Goal: Communication & Community: Answer question/provide support

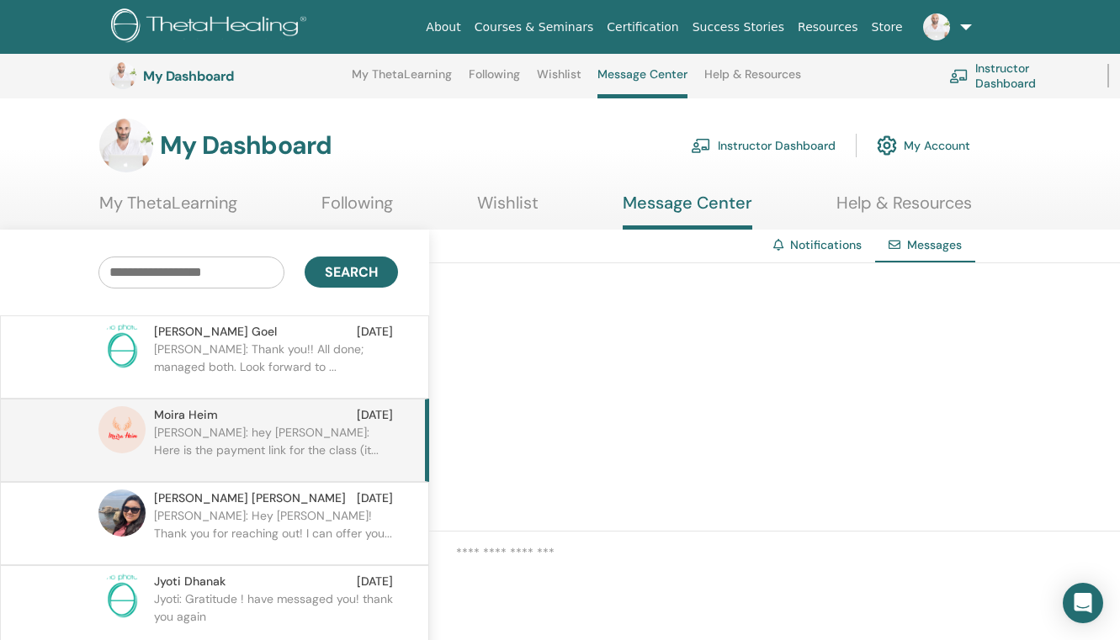
scroll to position [169, 98]
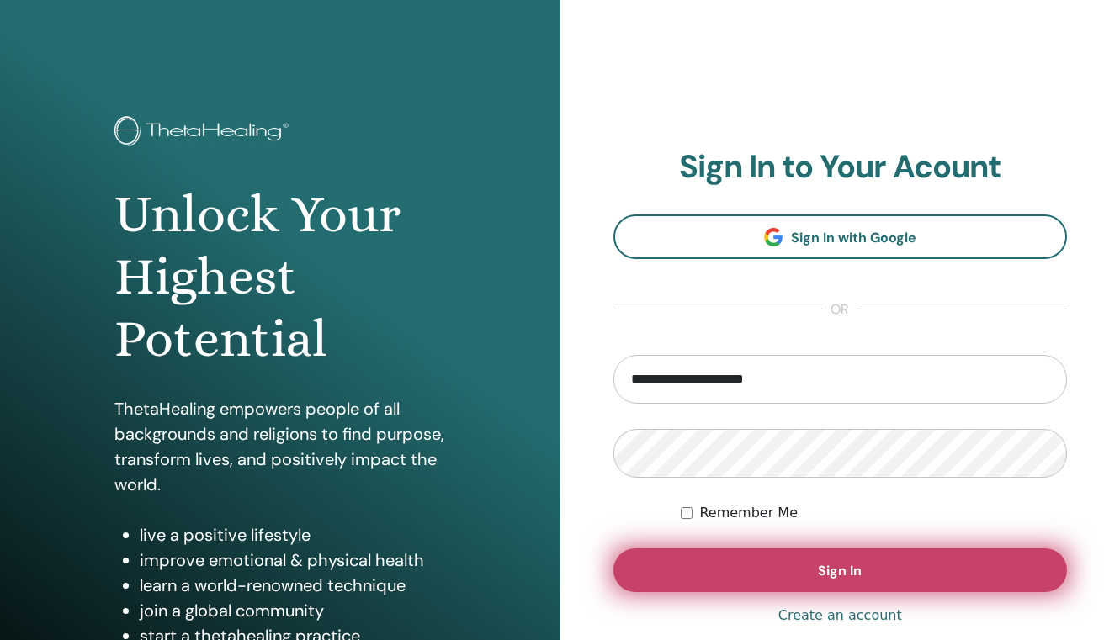
type input "**********"
click at [855, 559] on button "Sign In" at bounding box center [840, 570] width 454 height 44
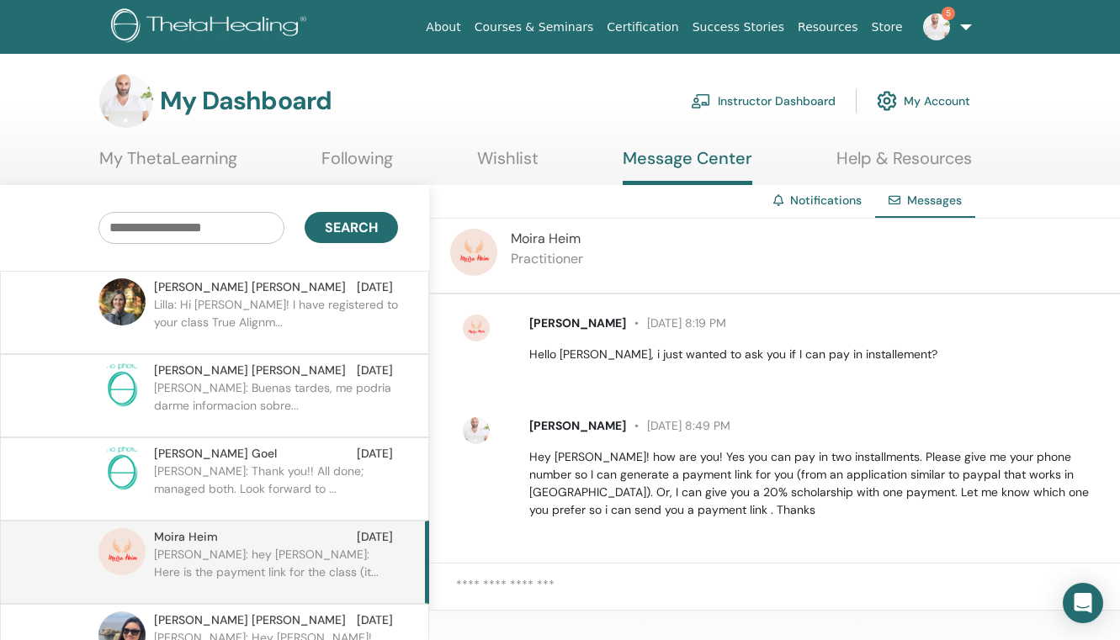
click at [949, 26] on img at bounding box center [936, 26] width 27 height 27
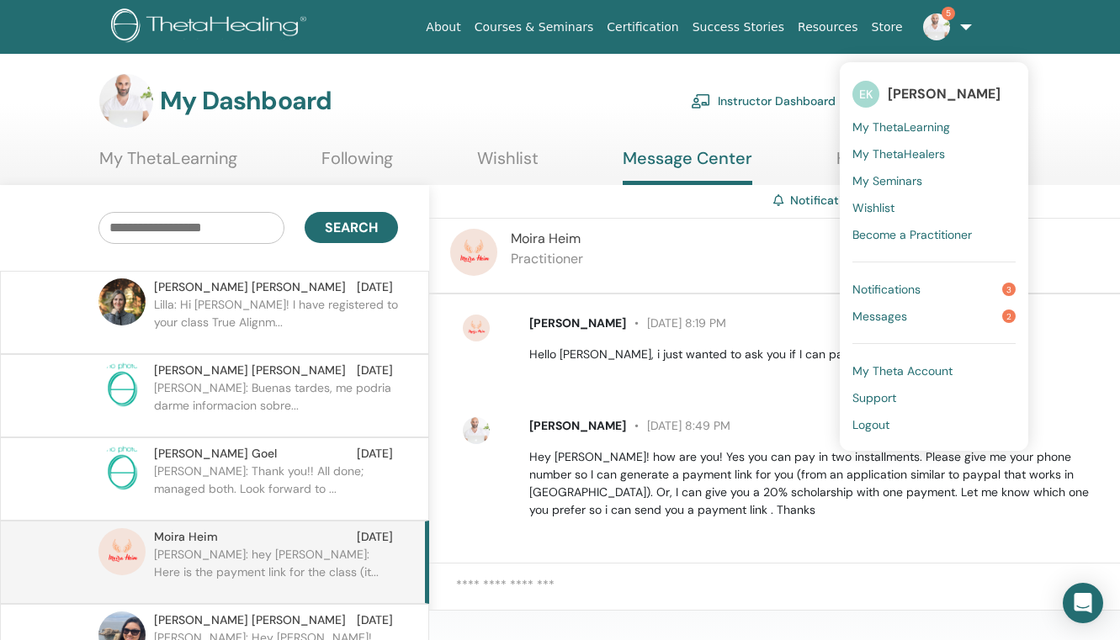
click at [905, 314] on span "Messages" at bounding box center [879, 316] width 55 height 15
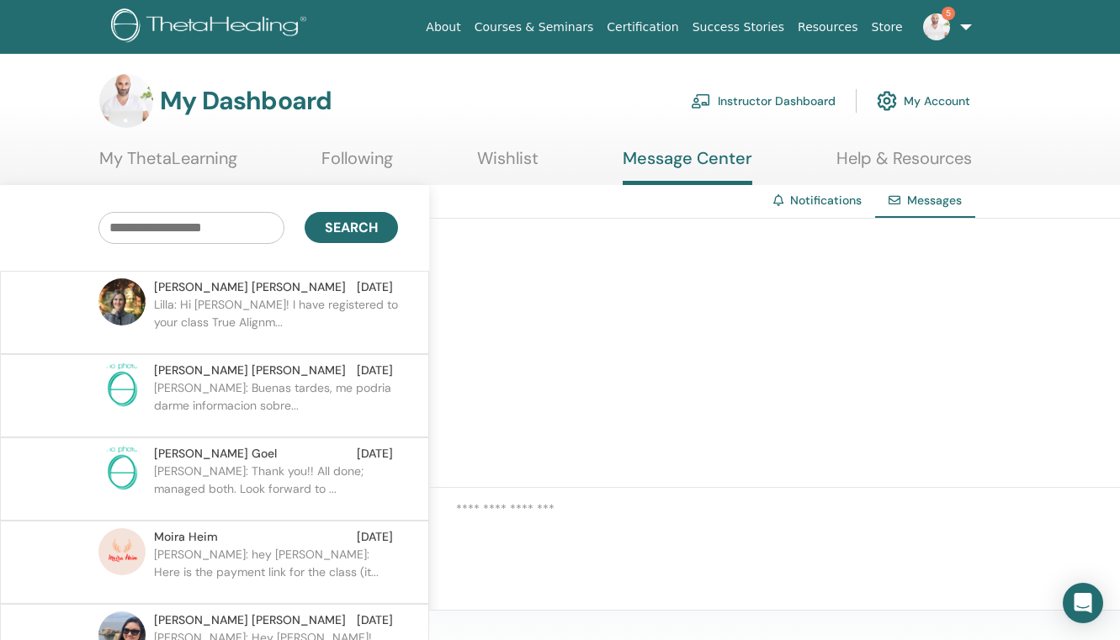
click at [311, 296] on p "Lilla: Hi Elias! I have registered to your class True Alignm..." at bounding box center [276, 321] width 244 height 50
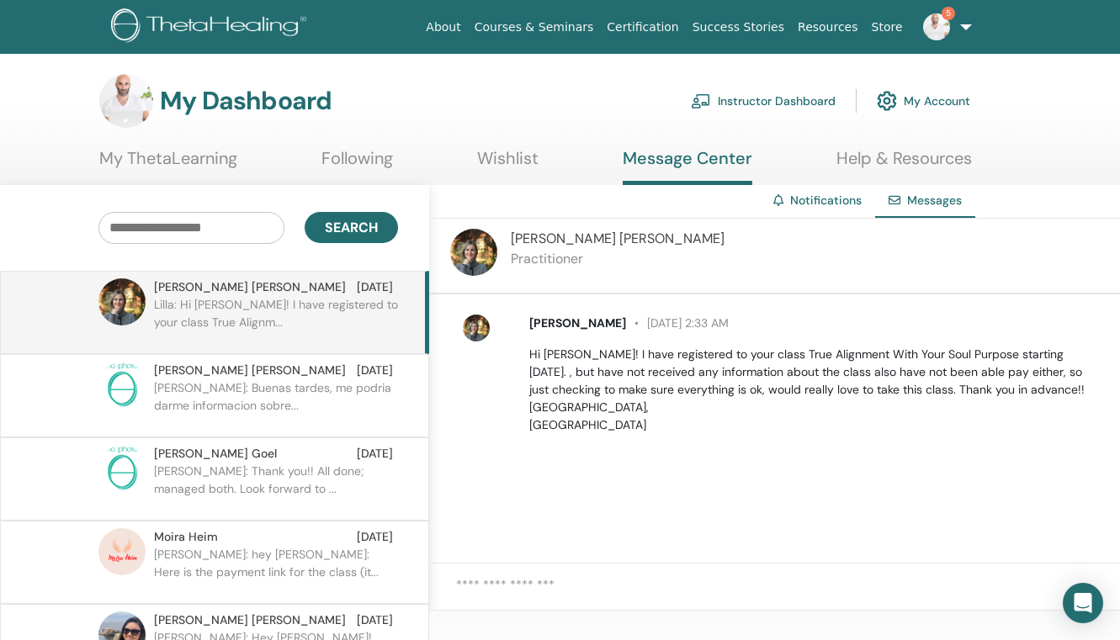
click at [323, 397] on p "Gina Paola: Buenas tardes, me podria darme informacion sobre..." at bounding box center [276, 404] width 244 height 50
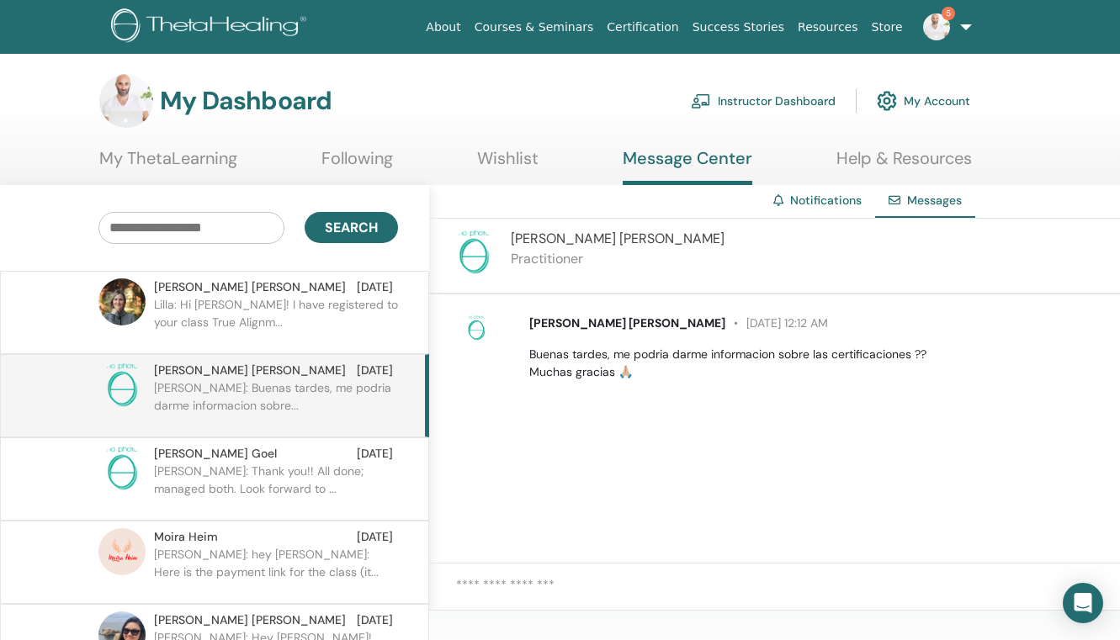
click at [278, 297] on p "Lilla: Hi Elias! I have registered to your class True Alignm..." at bounding box center [276, 321] width 244 height 50
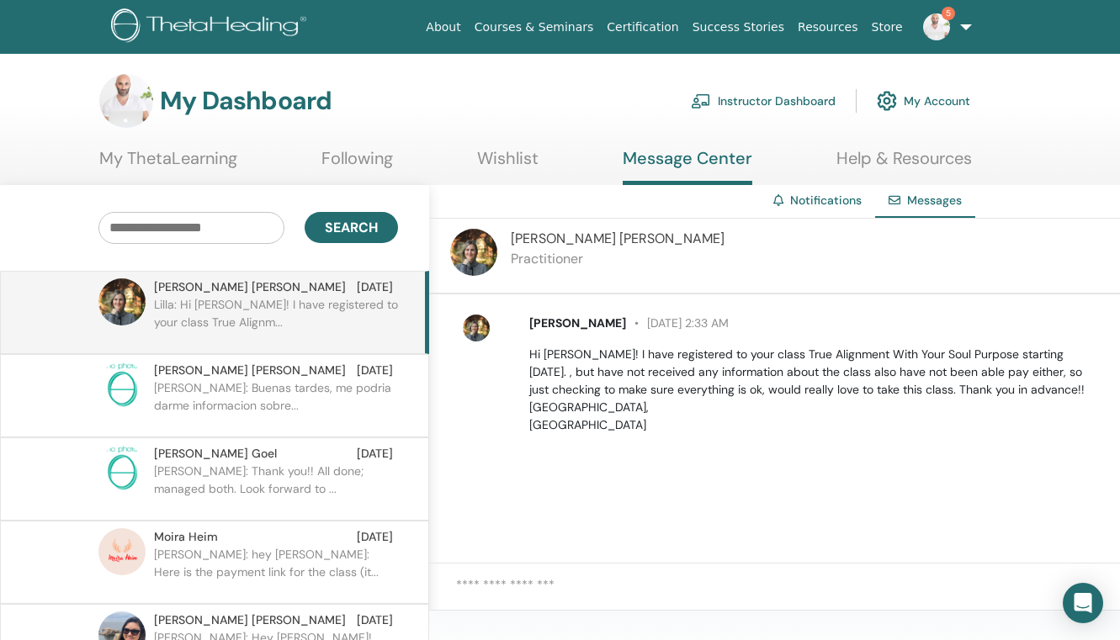
click at [940, 12] on link "5" at bounding box center [943, 27] width 69 height 54
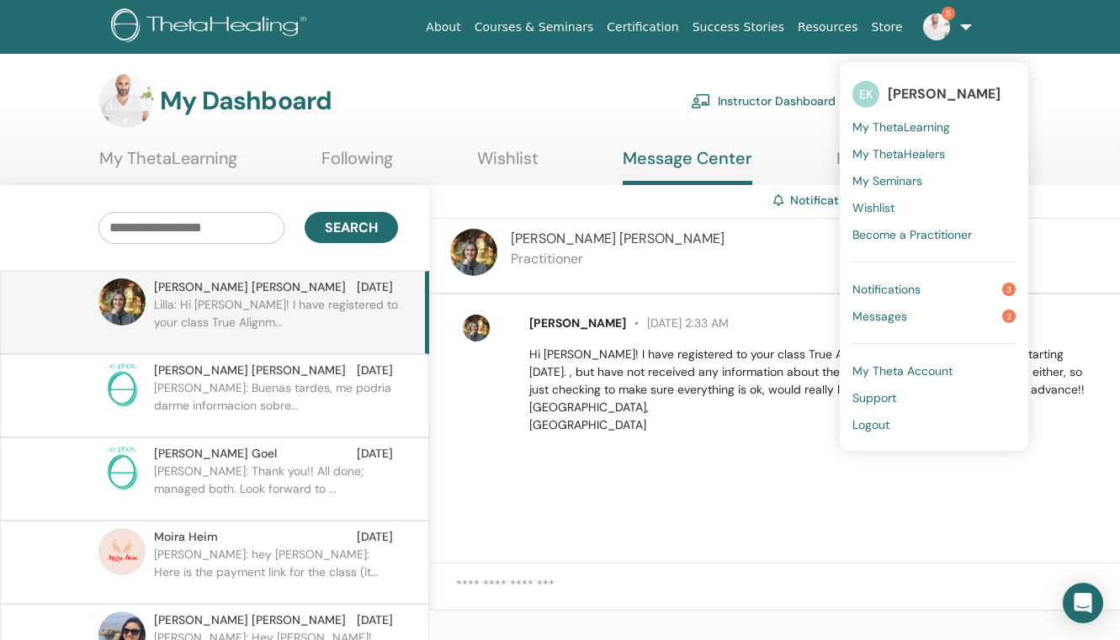
click at [865, 290] on span "Notifications" at bounding box center [886, 289] width 68 height 15
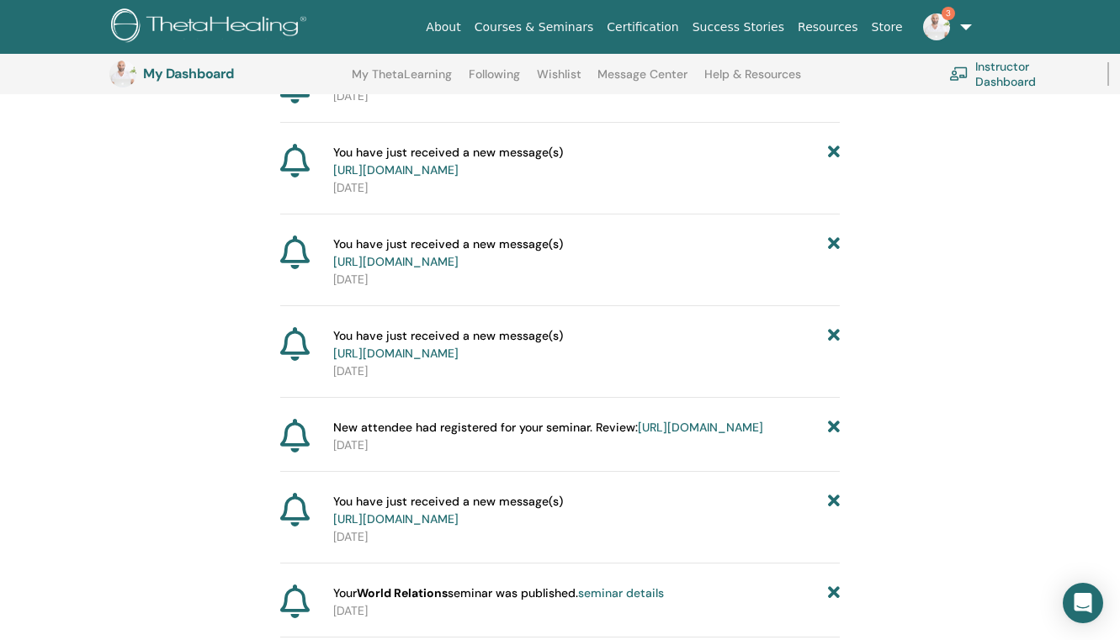
scroll to position [257, 0]
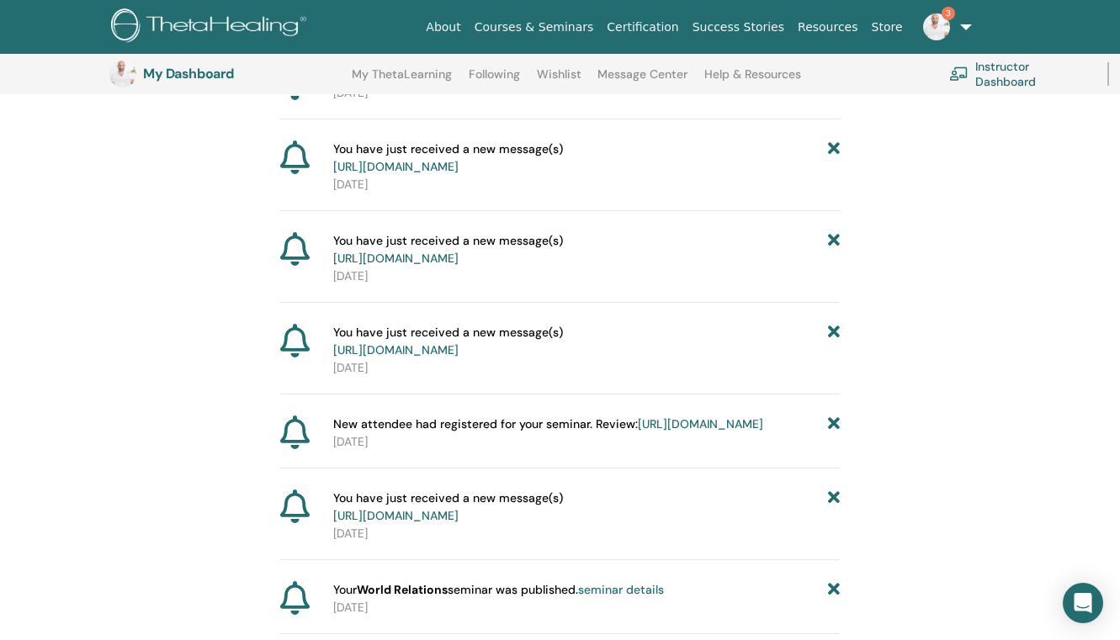
click at [658, 432] on link "[URL][DOMAIN_NAME]" at bounding box center [700, 423] width 125 height 15
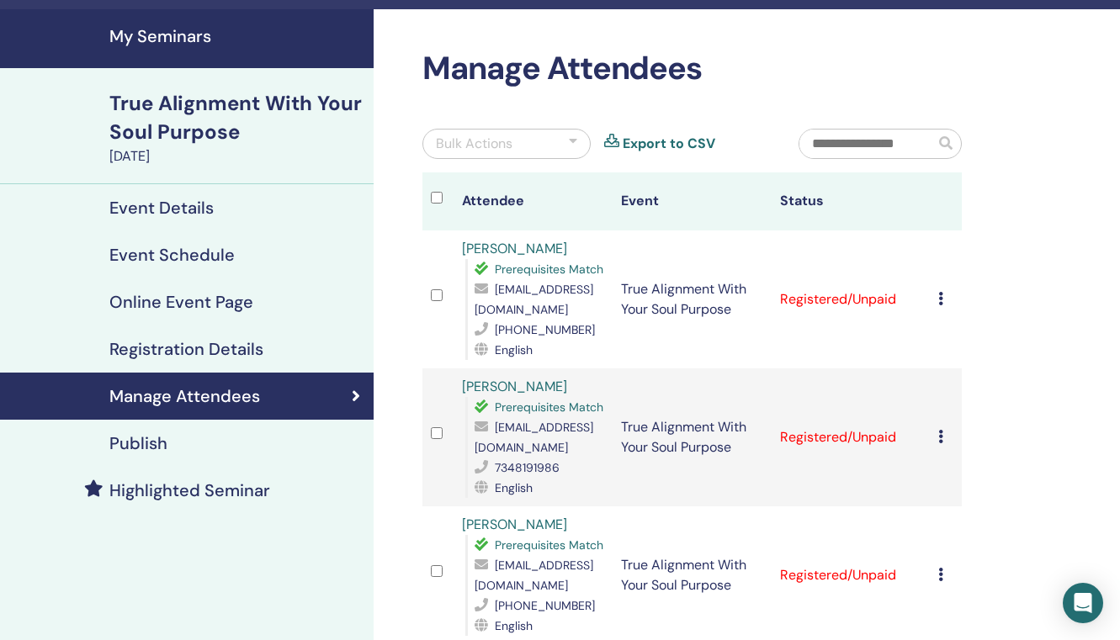
scroll to position [45, 0]
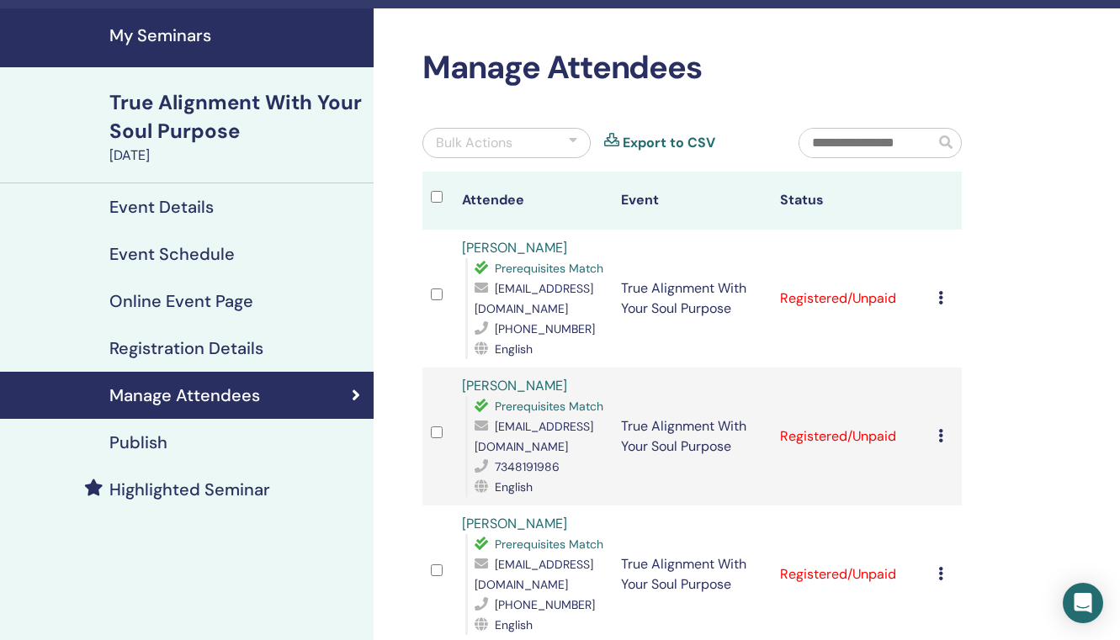
click at [188, 27] on h4 "My Seminars" at bounding box center [236, 35] width 254 height 20
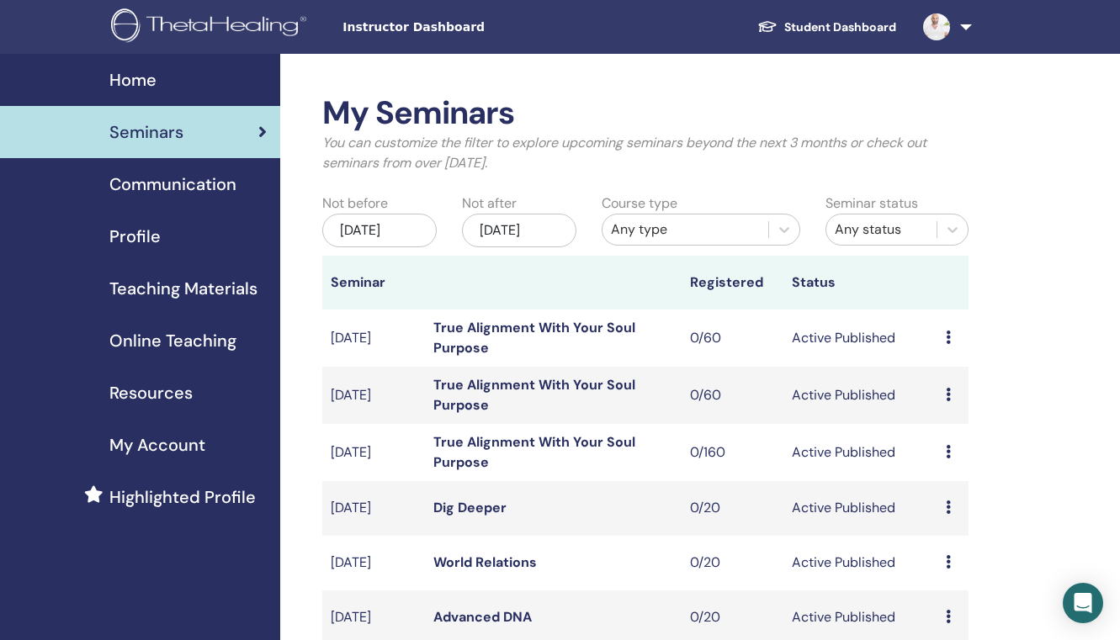
click at [942, 33] on img at bounding box center [936, 26] width 27 height 27
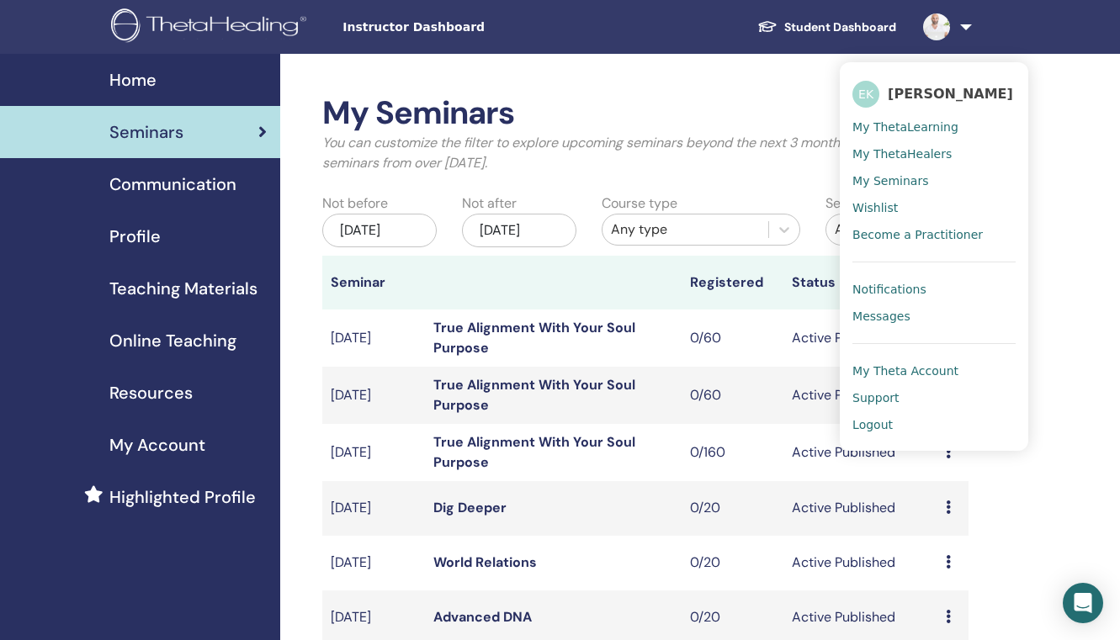
click at [888, 286] on span "Notifications" at bounding box center [889, 289] width 74 height 15
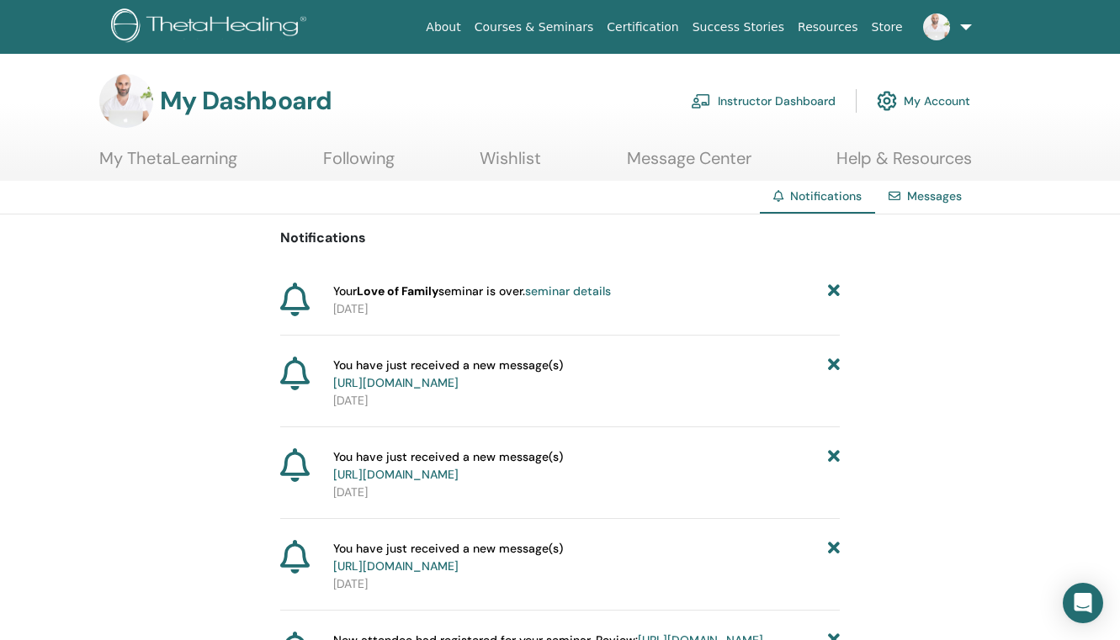
click at [458, 377] on link "[URL][DOMAIN_NAME]" at bounding box center [395, 382] width 125 height 15
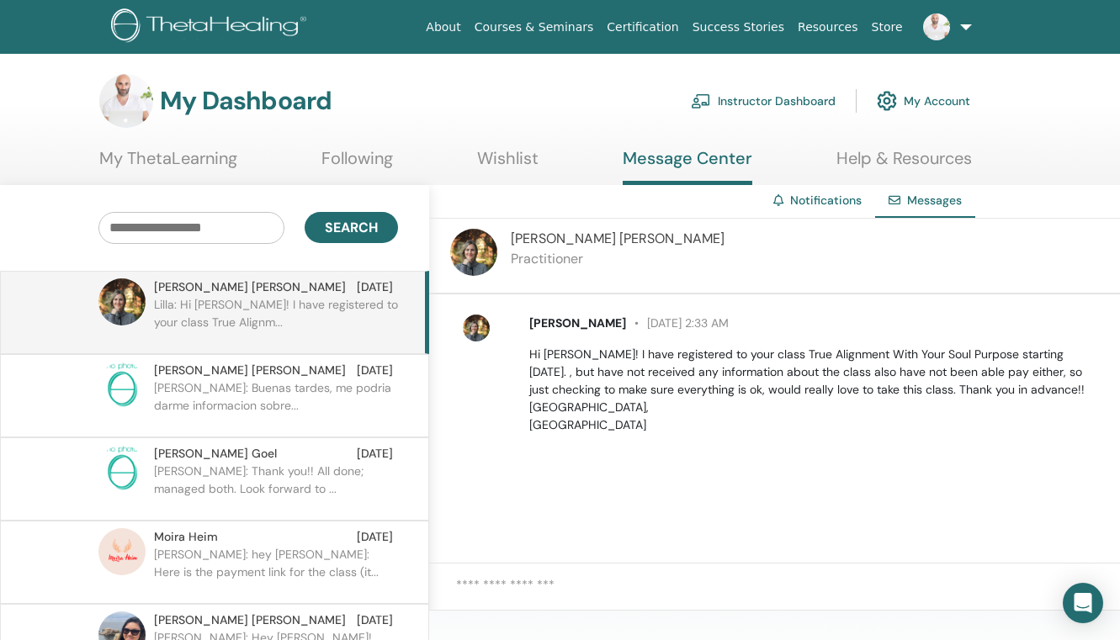
click at [512, 610] on textarea at bounding box center [788, 595] width 664 height 40
paste textarea "**********"
drag, startPoint x: 821, startPoint y: 584, endPoint x: 504, endPoint y: 588, distance: 317.1
click at [504, 588] on textarea "**********" at bounding box center [788, 595] width 664 height 40
paste textarea "**********"
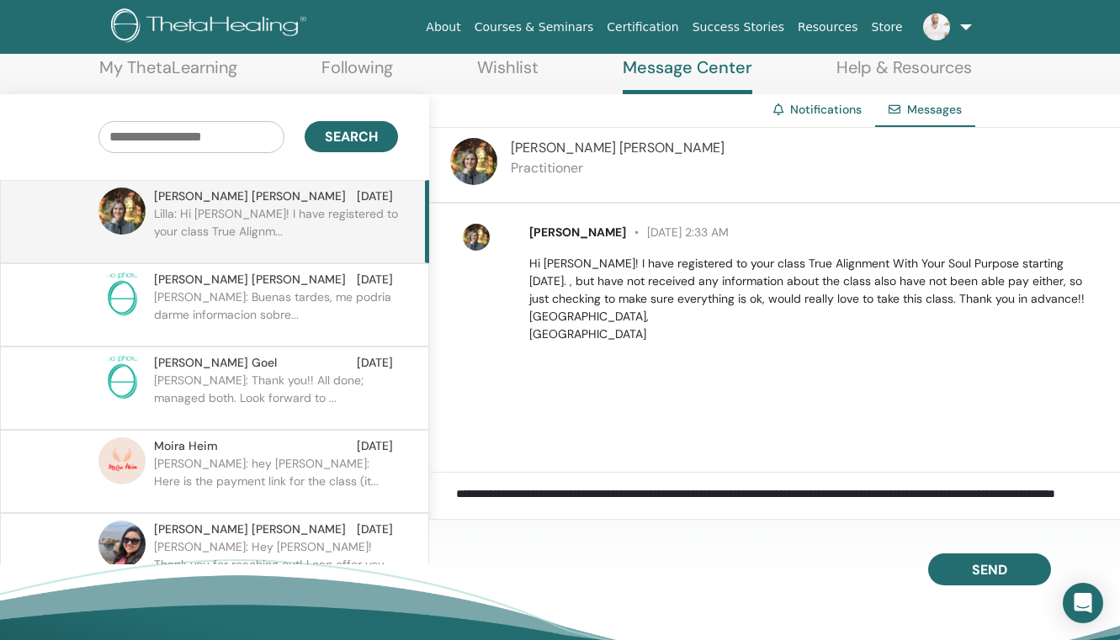
scroll to position [99, 0]
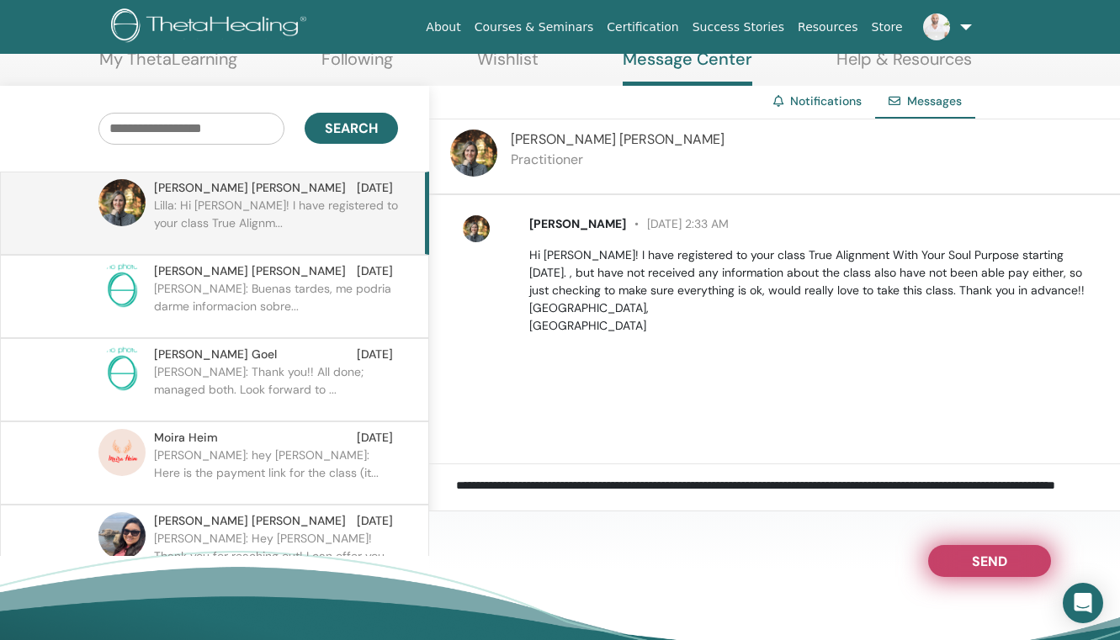
type textarea "**********"
click at [989, 554] on span "Send" at bounding box center [989, 559] width 35 height 12
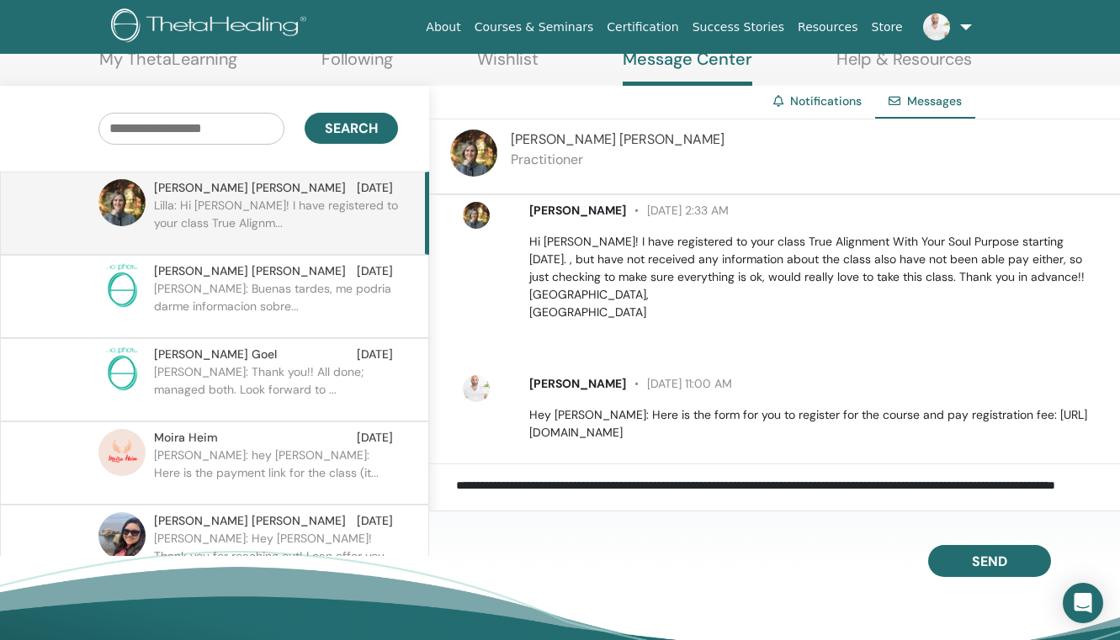
scroll to position [14, 0]
click at [958, 20] on link at bounding box center [943, 27] width 69 height 54
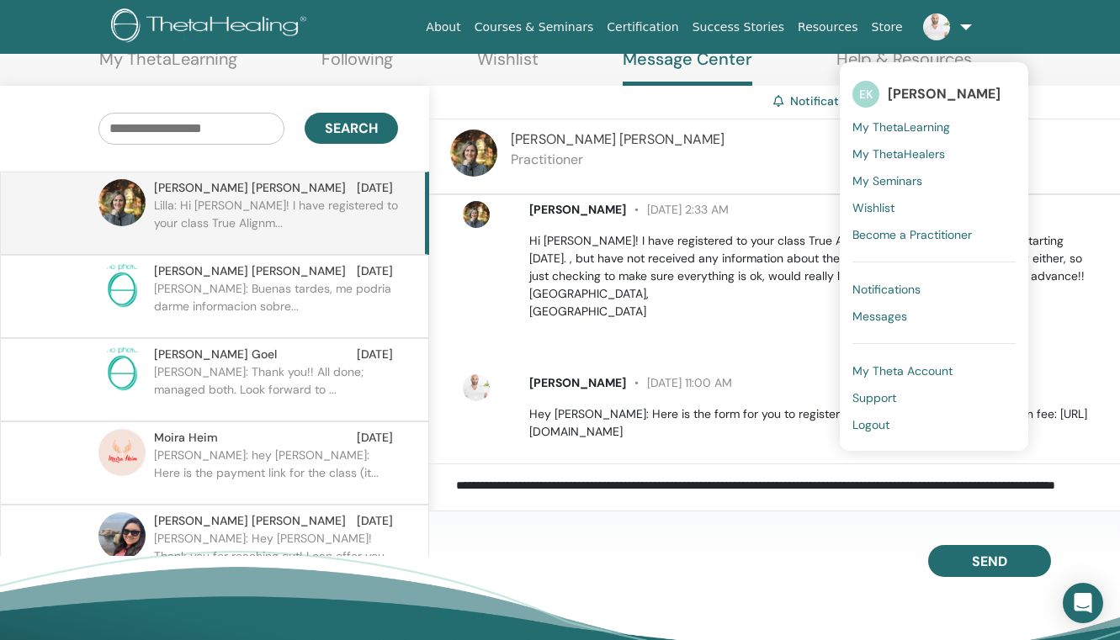
click at [871, 283] on span "Notifications" at bounding box center [886, 289] width 68 height 15
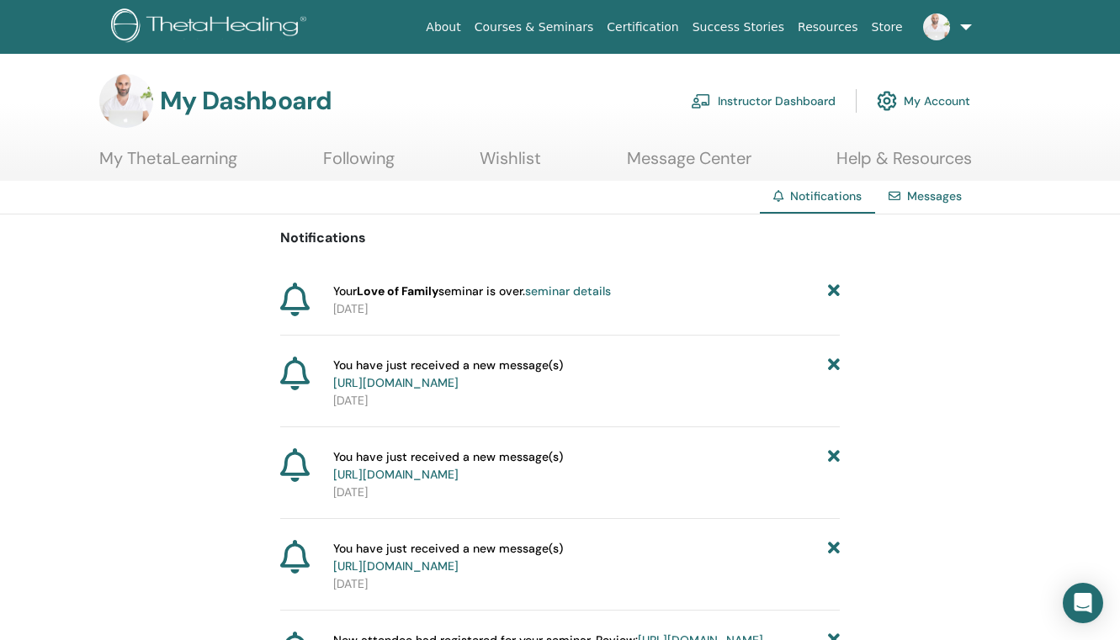
click at [606, 293] on link "seminar details" at bounding box center [568, 290] width 86 height 15
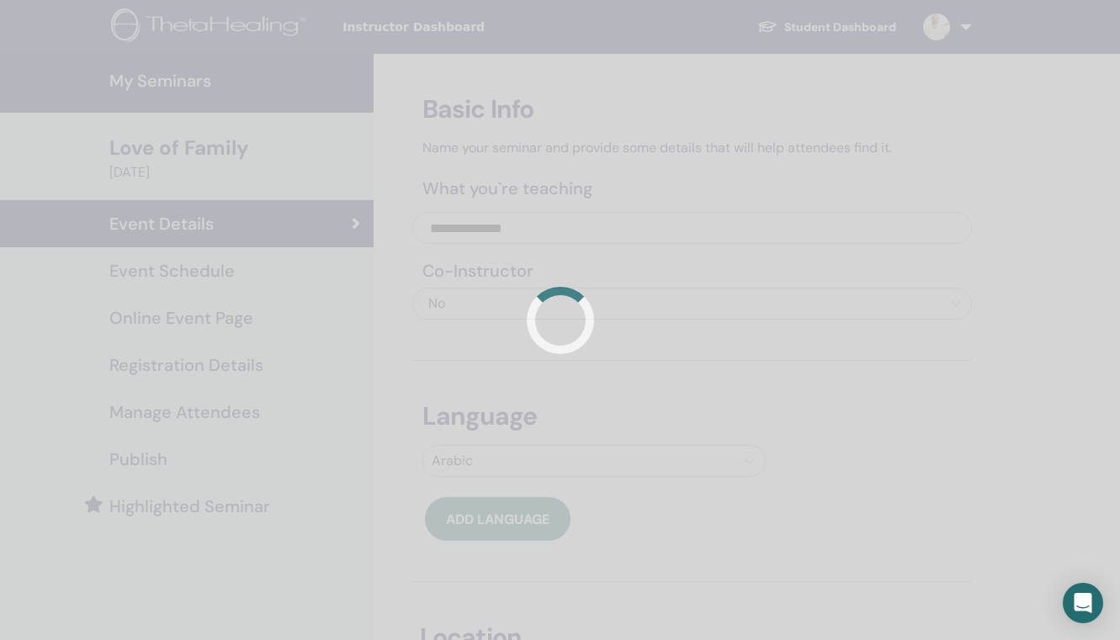
click at [204, 414] on div at bounding box center [560, 320] width 1120 height 640
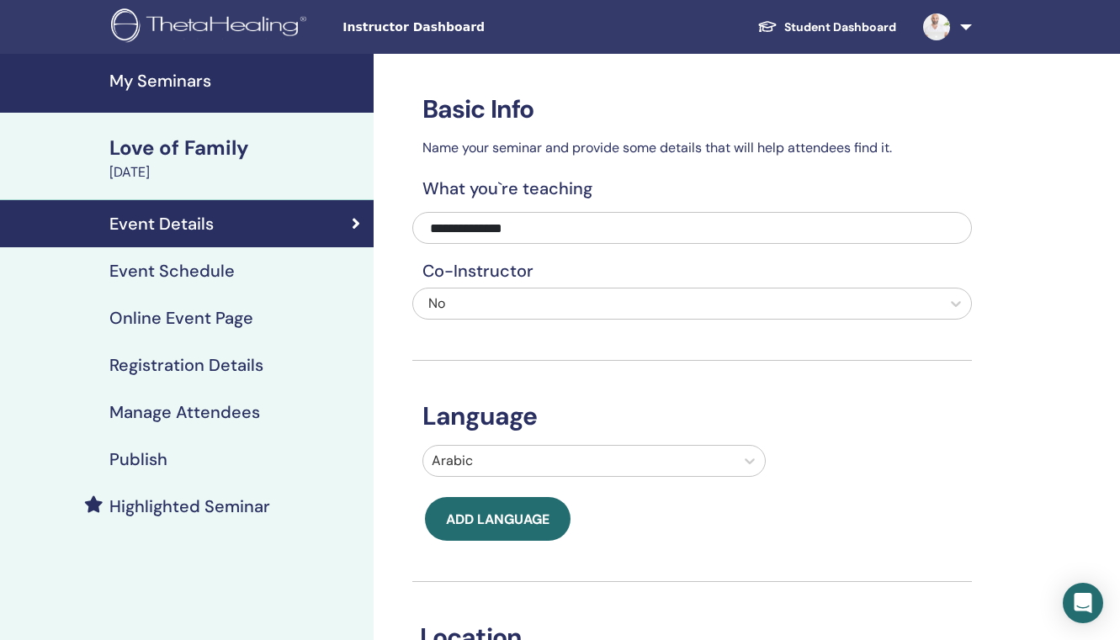
click at [204, 414] on h4 "Manage Attendees" at bounding box center [184, 412] width 151 height 20
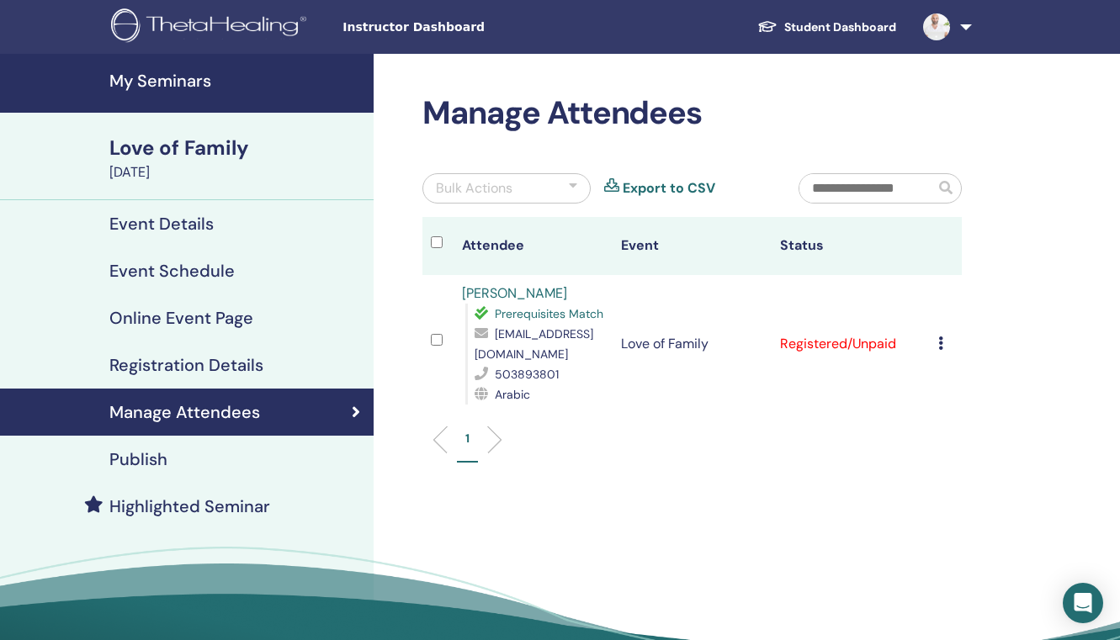
click at [943, 336] on icon at bounding box center [940, 342] width 5 height 13
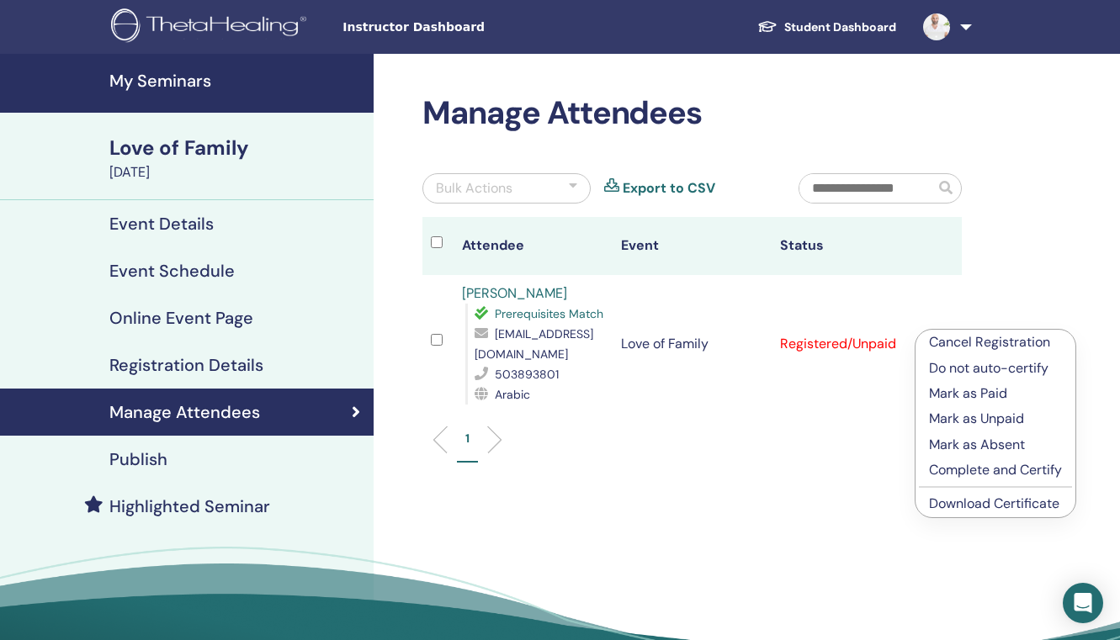
click at [965, 473] on p "Complete and Certify" at bounding box center [995, 470] width 133 height 20
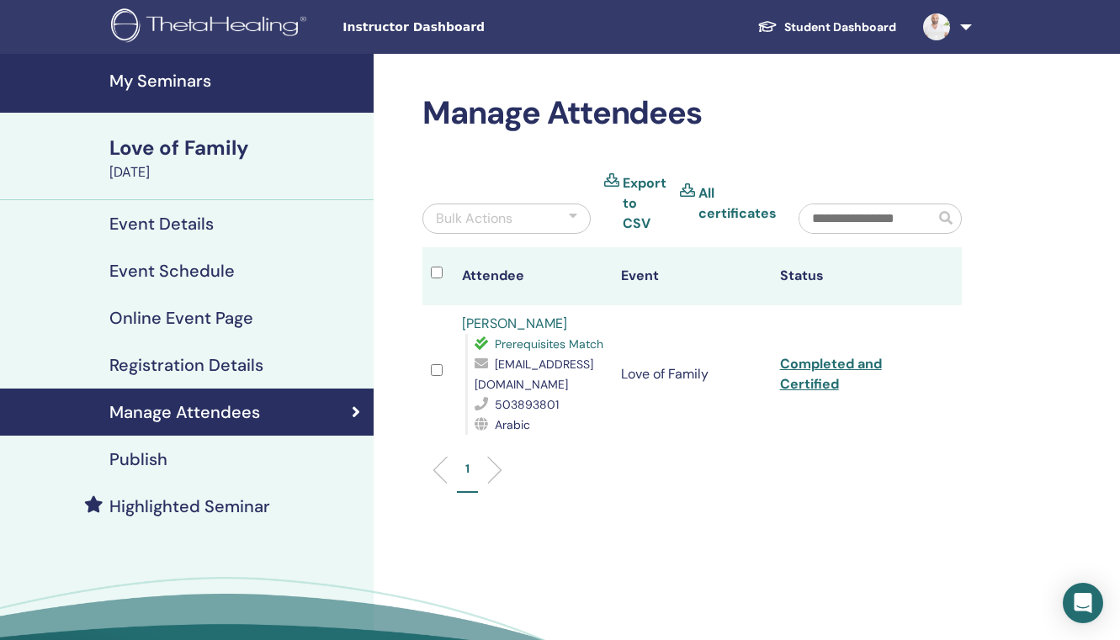
click at [569, 215] on div at bounding box center [573, 219] width 8 height 20
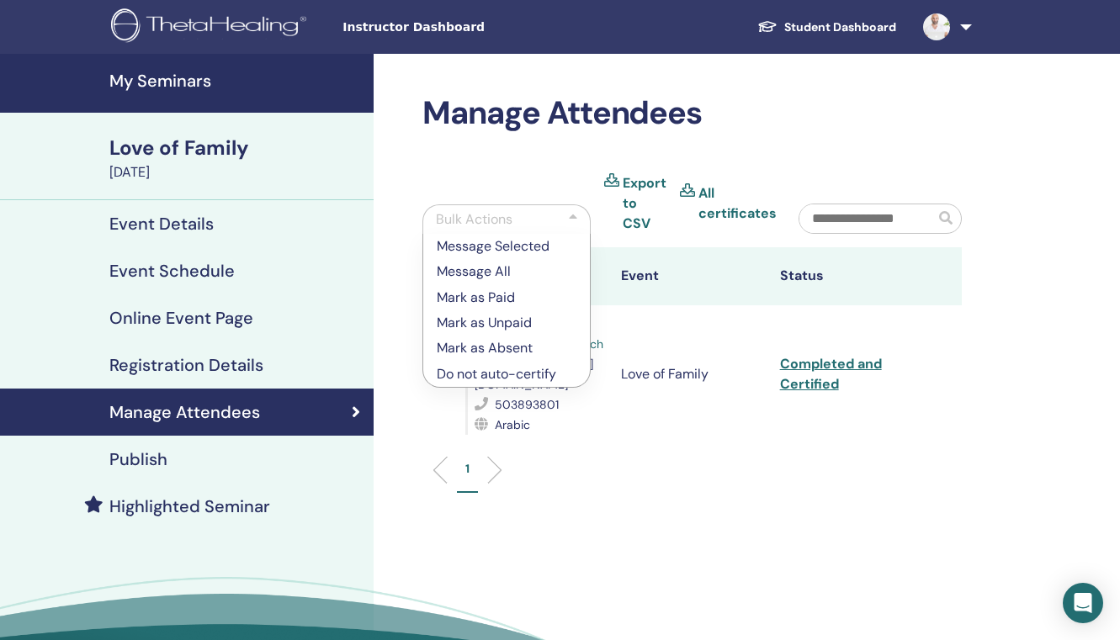
click at [739, 504] on div "Manage Attendees Bulk Actions Message Selected Message All Mark as Paid Mark as…" at bounding box center [746, 399] width 746 height 691
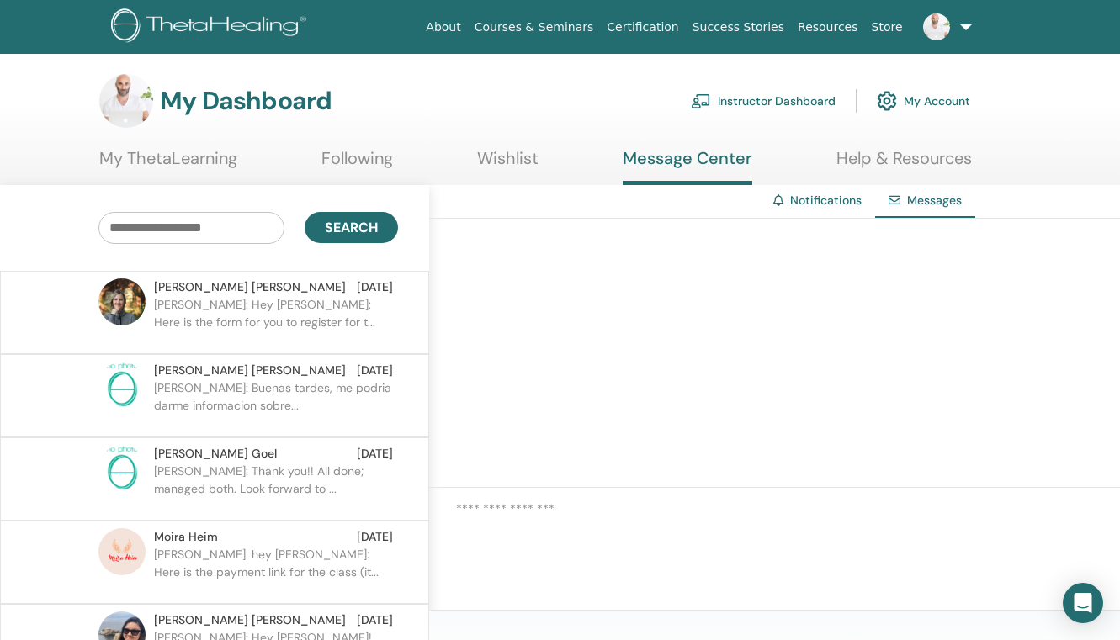
click at [315, 314] on p "ELIAS: Hey Lilla: Here is the form for you to register for t..." at bounding box center [276, 321] width 244 height 50
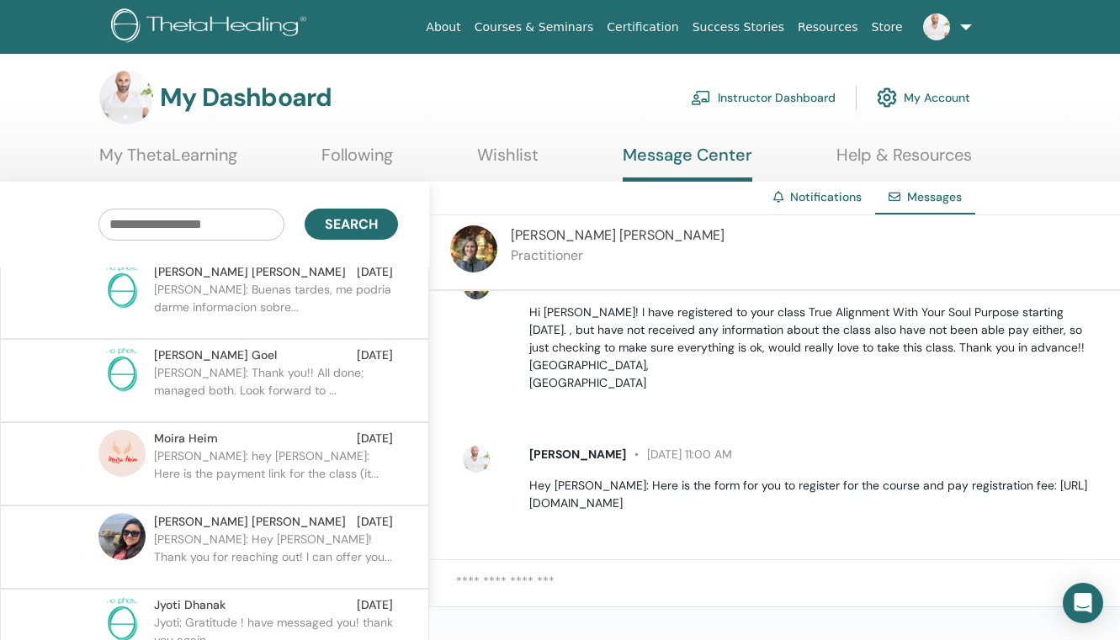
scroll to position [96, 0]
click at [295, 553] on p "[PERSON_NAME]: Hey [PERSON_NAME]! Thank you for reaching out! I can offer you..." at bounding box center [276, 555] width 244 height 50
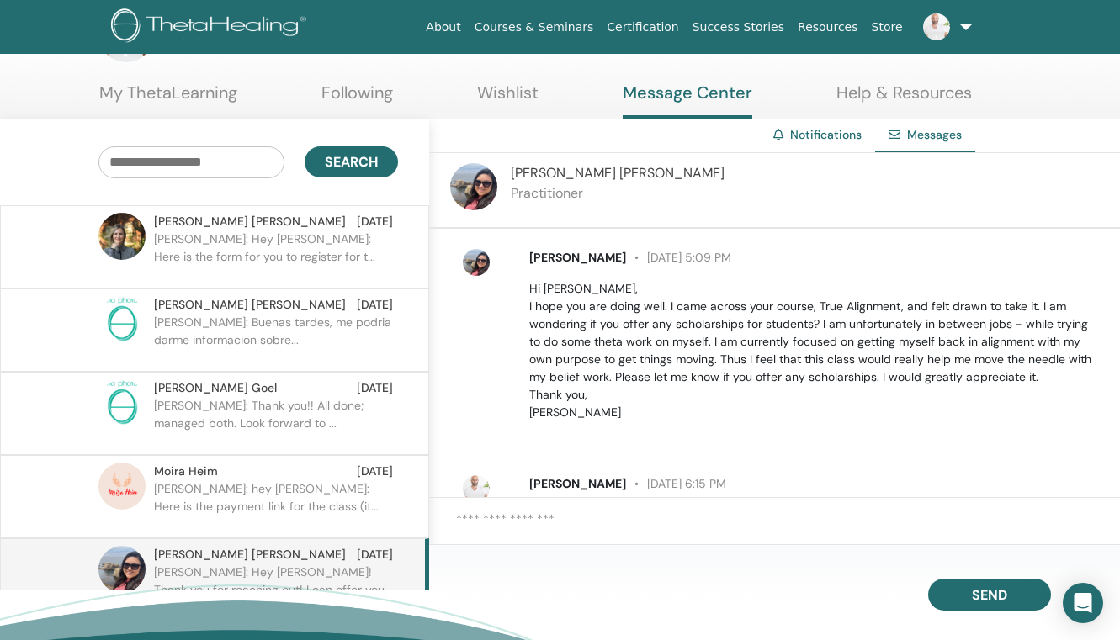
scroll to position [64, 0]
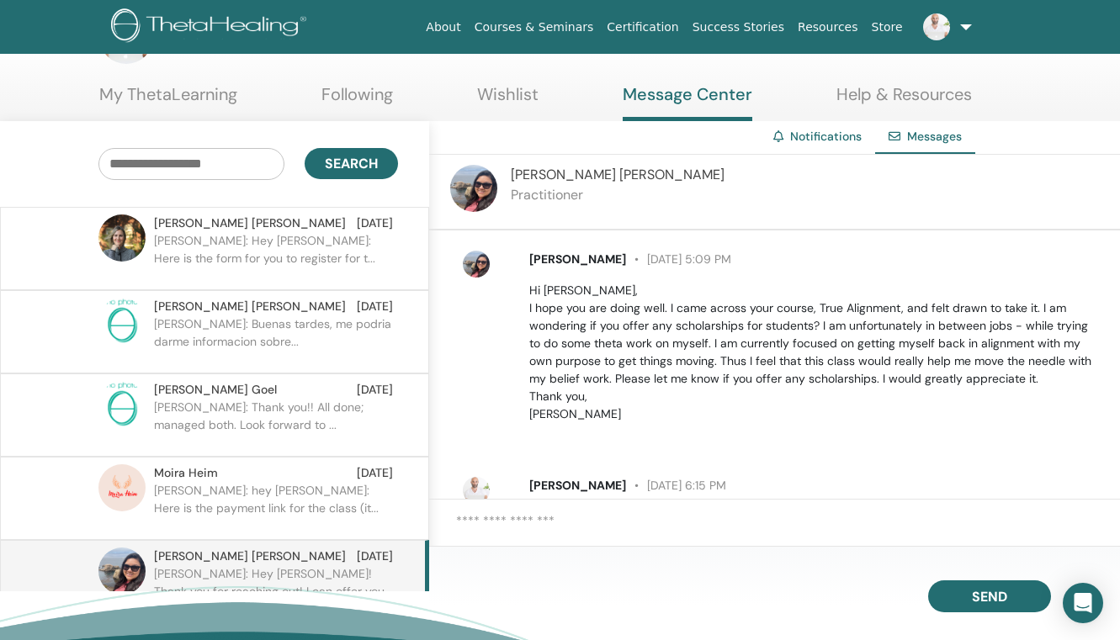
click at [283, 251] on p "ELIAS: Hey Lilla: Here is the form for you to register for t..." at bounding box center [276, 257] width 244 height 50
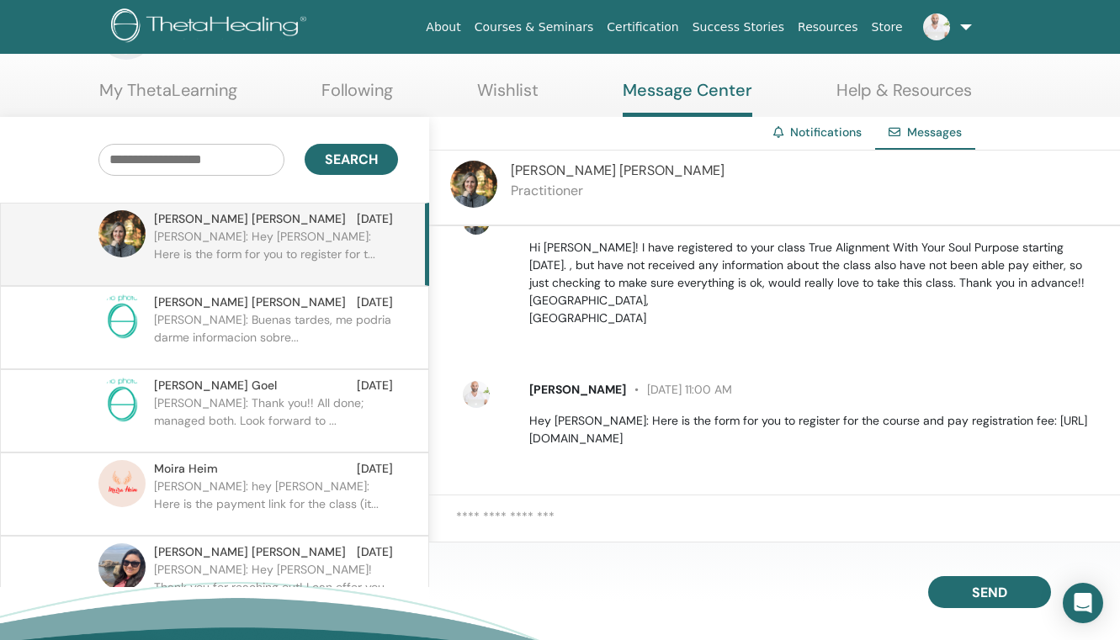
scroll to position [73, 0]
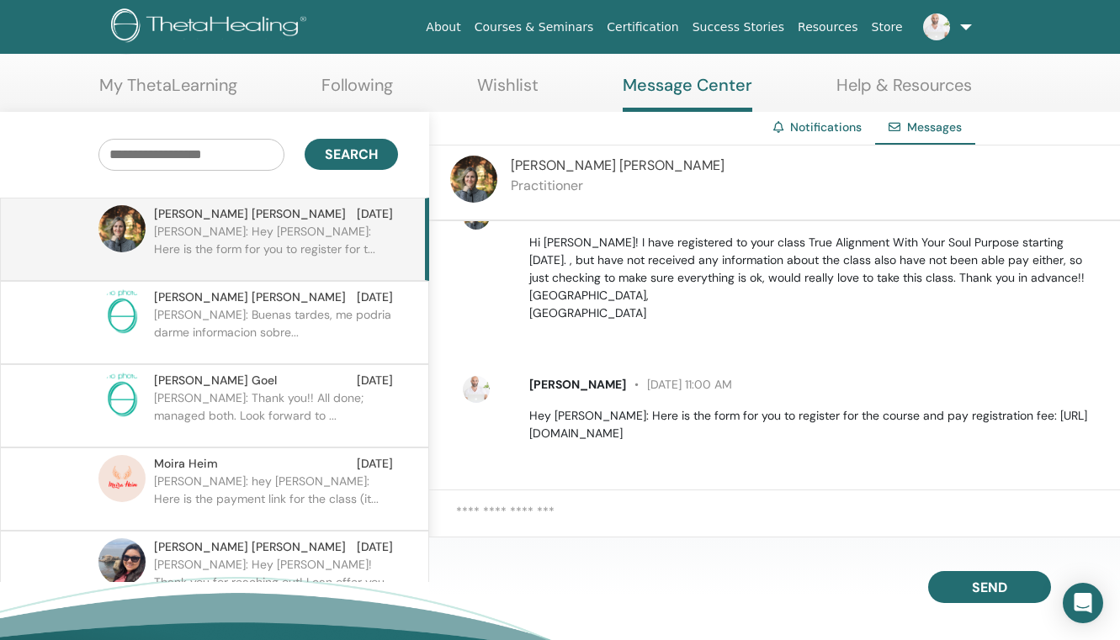
click at [534, 518] on textarea at bounding box center [788, 522] width 664 height 40
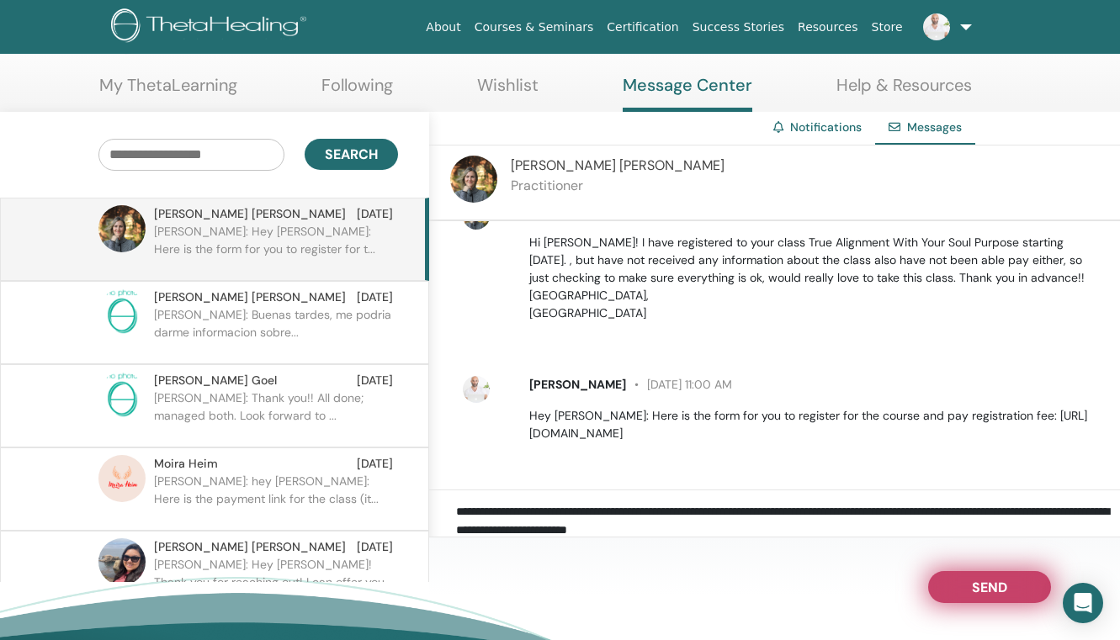
type textarea "**********"
click at [989, 590] on span "Send" at bounding box center [989, 585] width 35 height 12
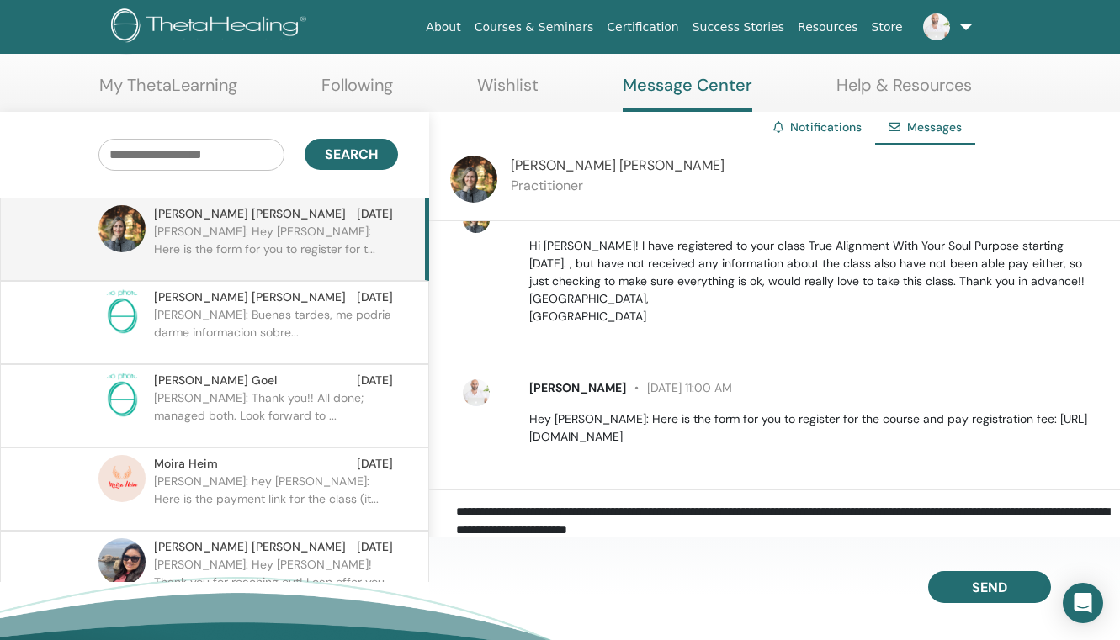
scroll to position [0, 0]
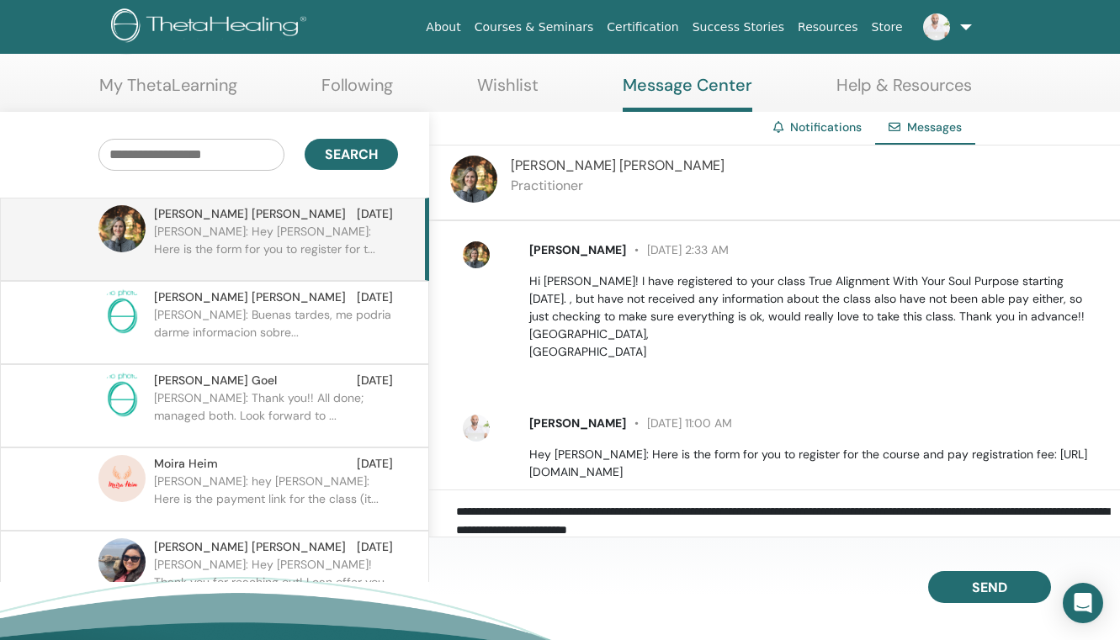
click at [959, 31] on link at bounding box center [943, 27] width 69 height 54
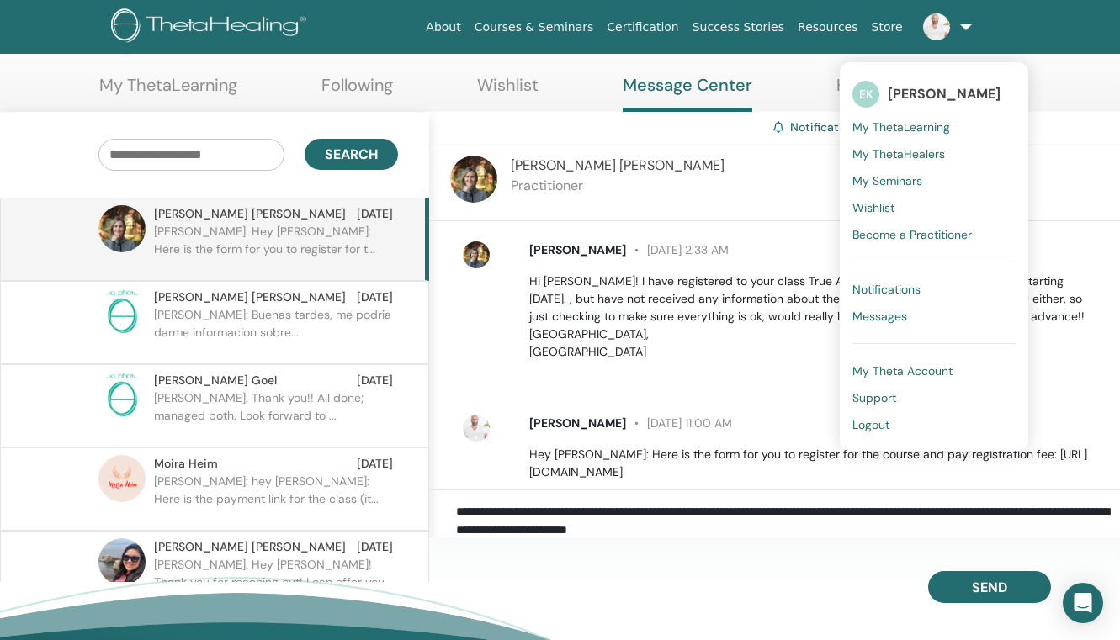
click at [899, 286] on span "Notifications" at bounding box center [886, 289] width 68 height 15
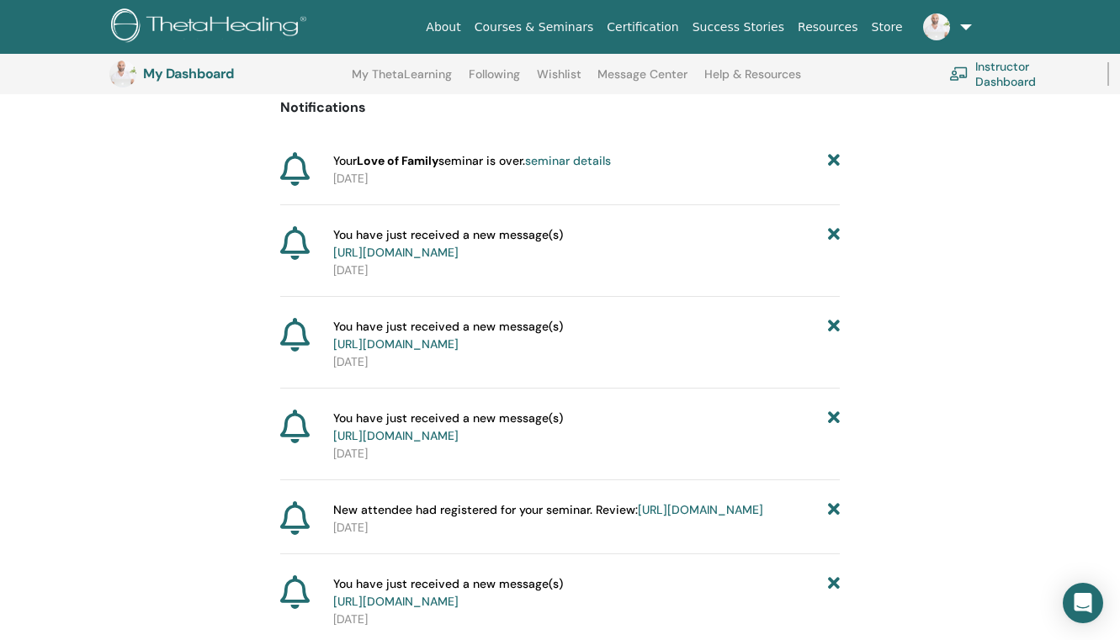
scroll to position [172, 0]
click at [671, 516] on link "https://member.thetahealing.com/instructor/seminar/367985/attendees" at bounding box center [700, 507] width 125 height 15
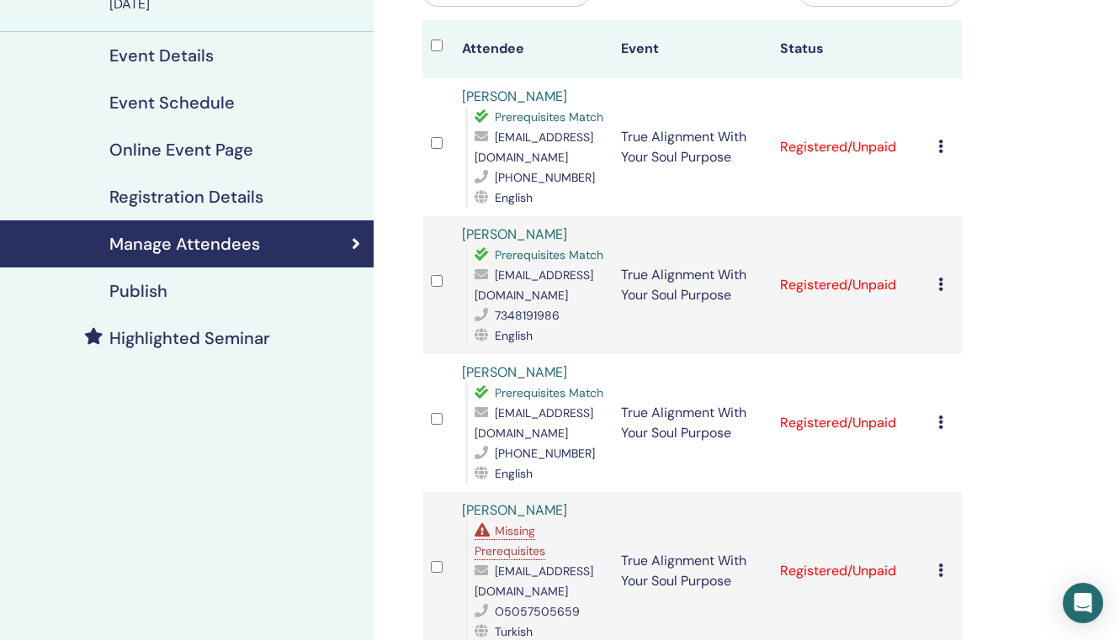
scroll to position [196, 0]
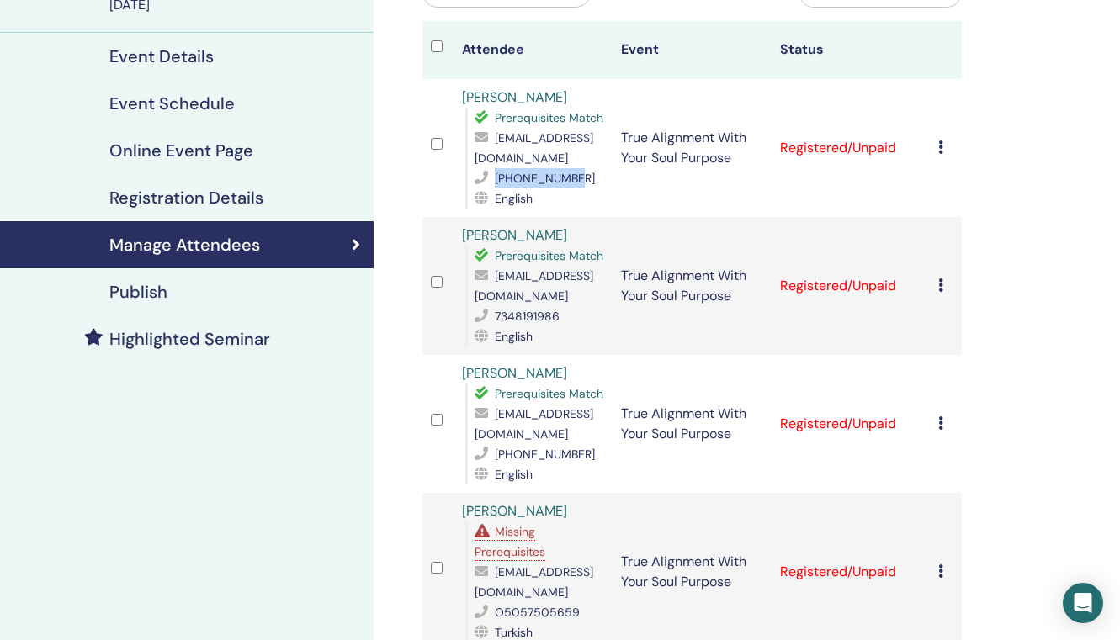
drag, startPoint x: 570, startPoint y: 159, endPoint x: 489, endPoint y: 163, distance: 81.7
click at [489, 168] on div "[PHONE_NUMBER]" at bounding box center [539, 178] width 130 height 20
copy div "[PHONE_NUMBER]"
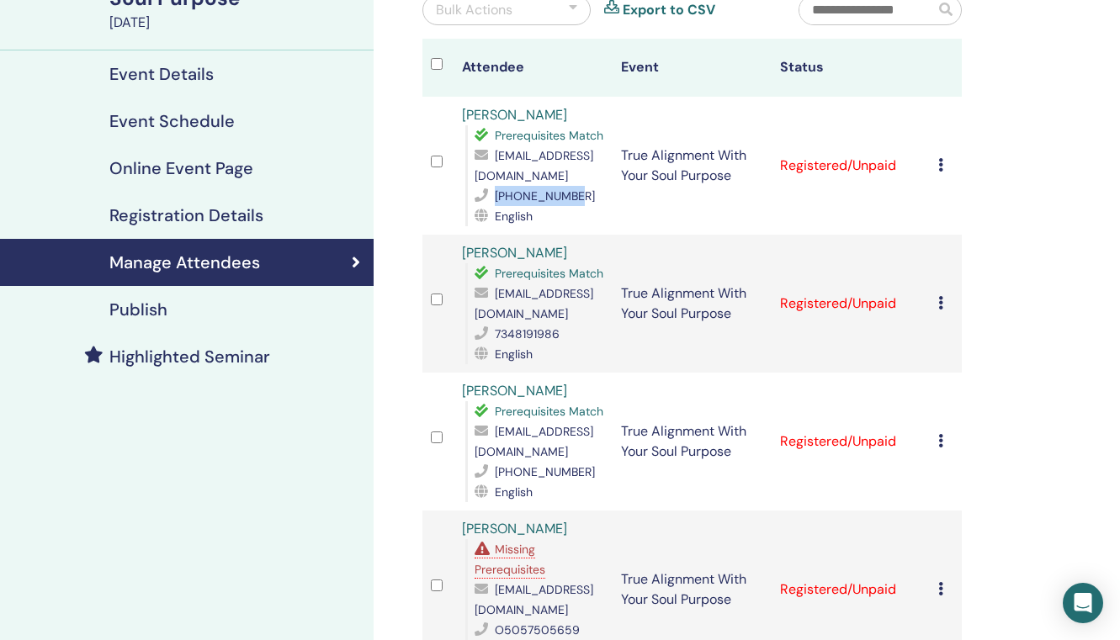
scroll to position [0, 0]
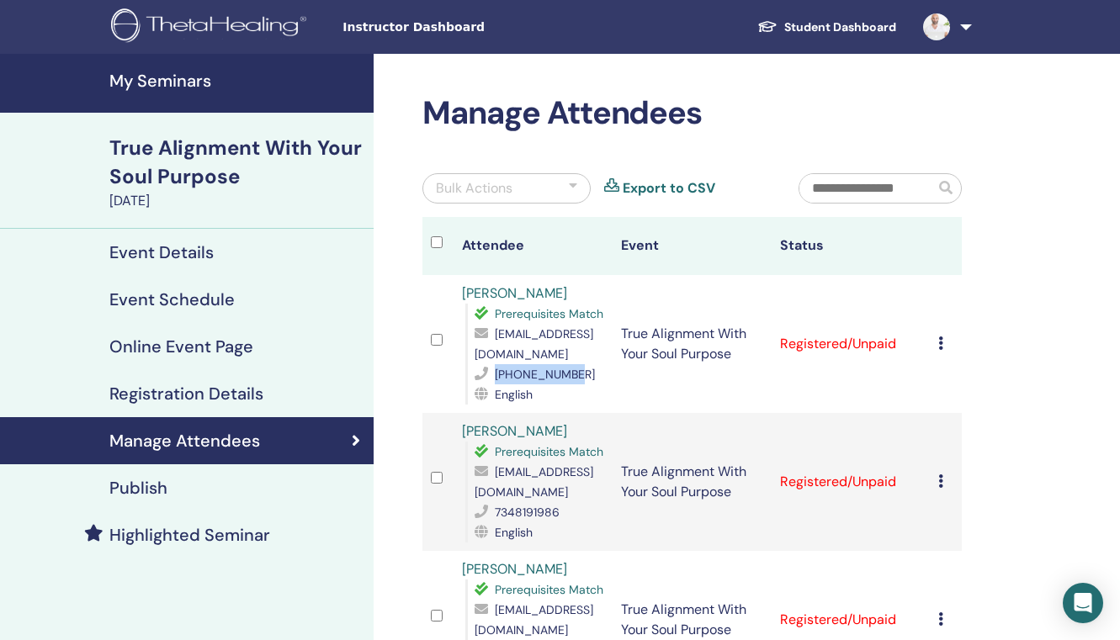
click at [962, 34] on link at bounding box center [943, 27] width 69 height 54
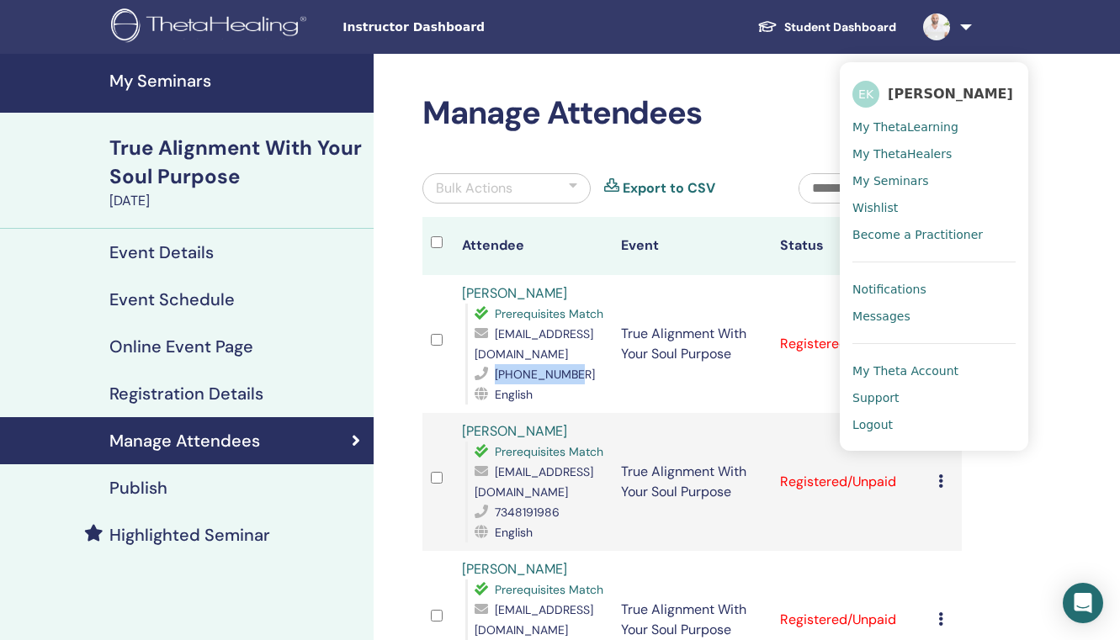
click at [899, 315] on span "Messages" at bounding box center [881, 316] width 58 height 15
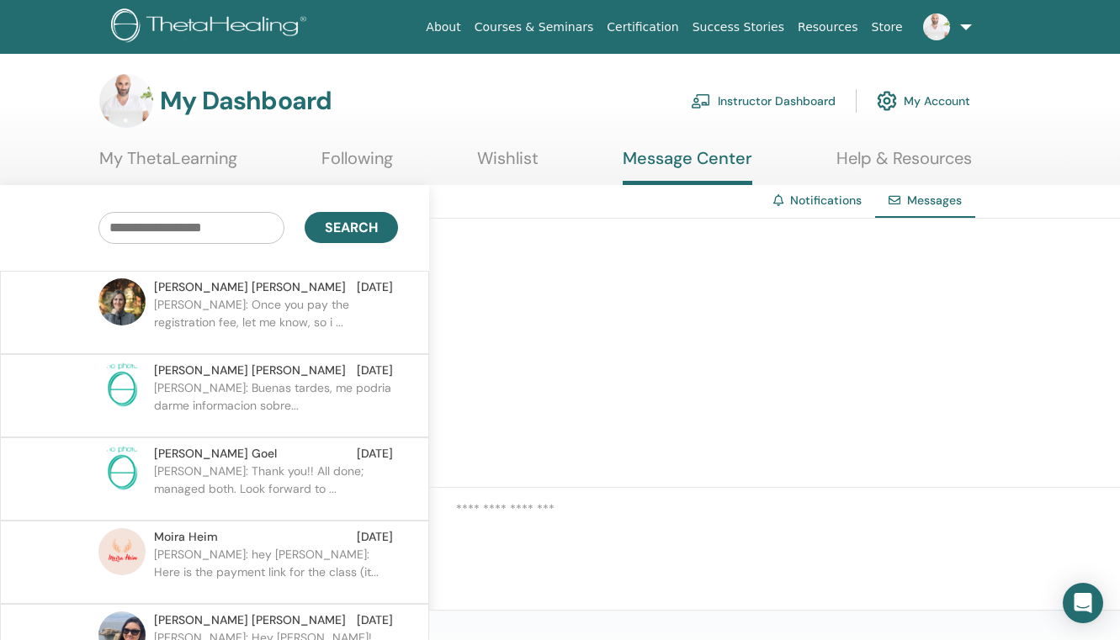
click at [241, 310] on p "[PERSON_NAME]: Once you pay the registration fee, let me know, so i ..." at bounding box center [276, 321] width 244 height 50
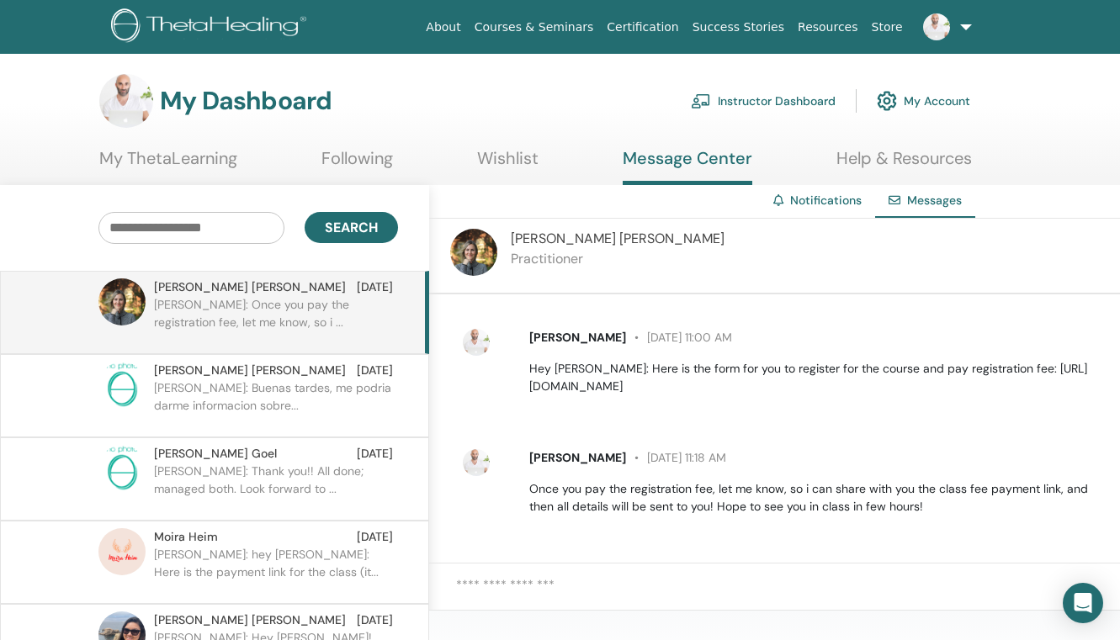
scroll to position [160, 0]
click at [547, 581] on textarea at bounding box center [788, 595] width 664 height 40
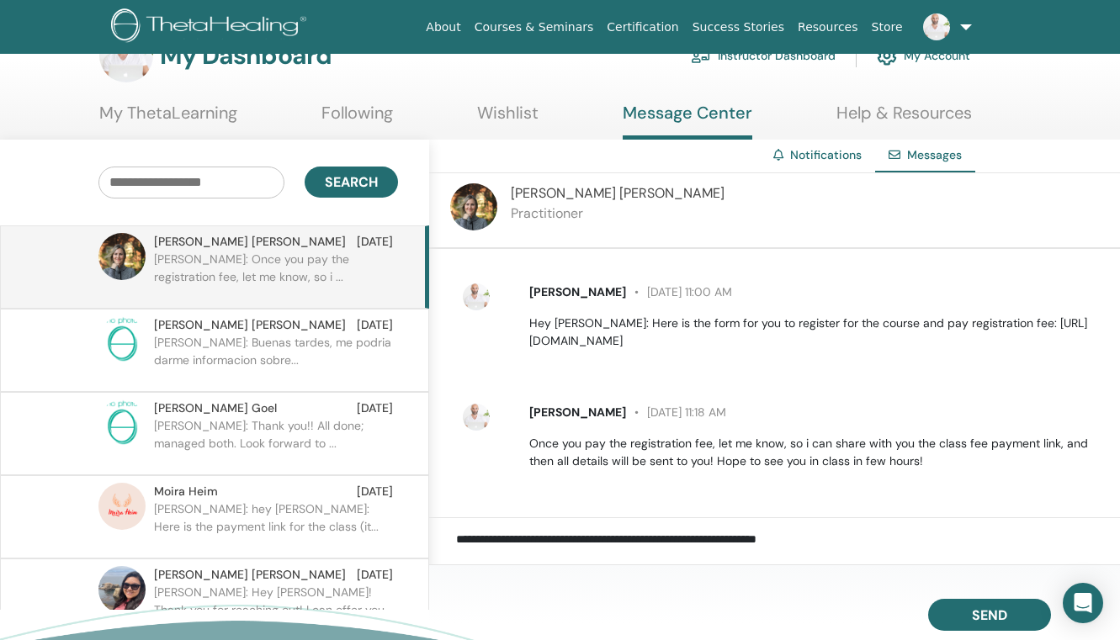
scroll to position [65, 0]
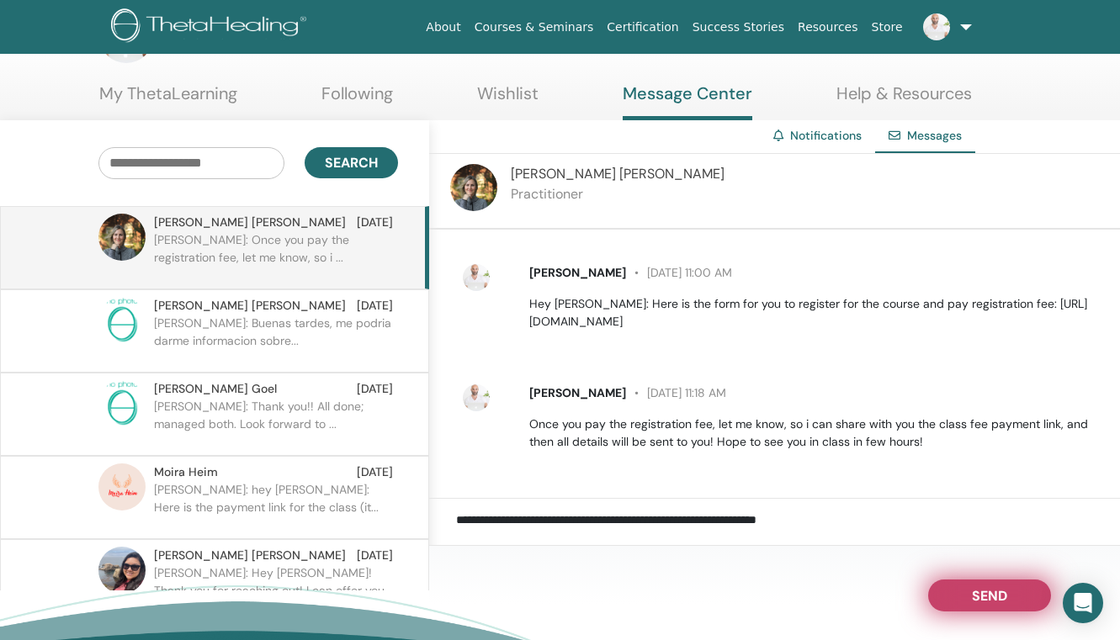
type textarea "**********"
click at [961, 595] on button "Send" at bounding box center [989, 596] width 123 height 32
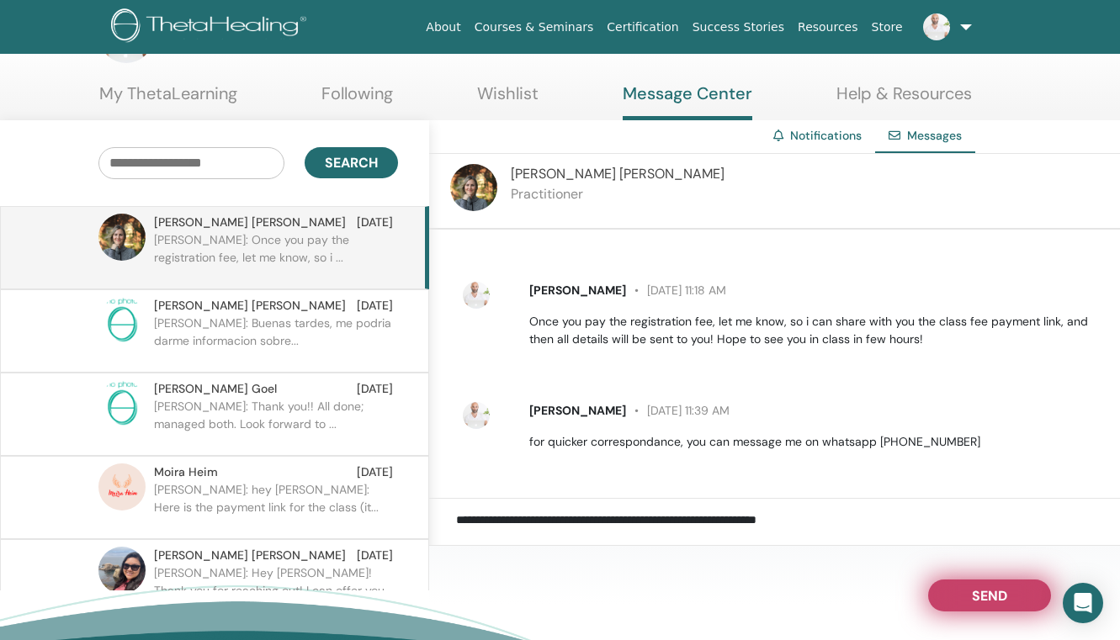
scroll to position [262, 0]
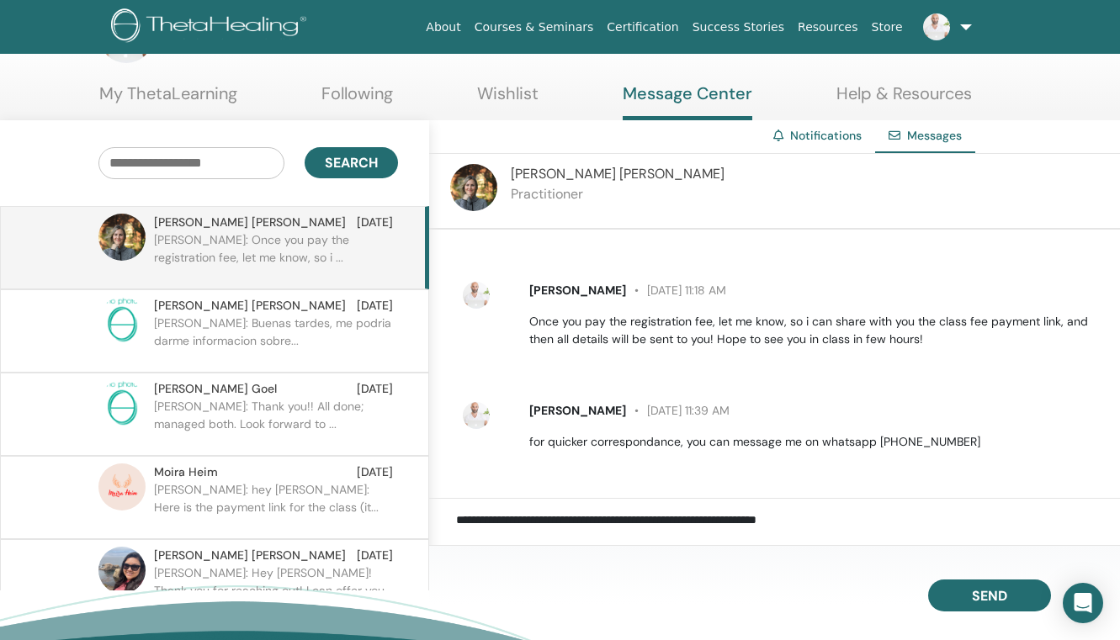
click at [250, 324] on p "[PERSON_NAME]: Buenas tardes, me podria darme informacion sobre..." at bounding box center [276, 340] width 244 height 50
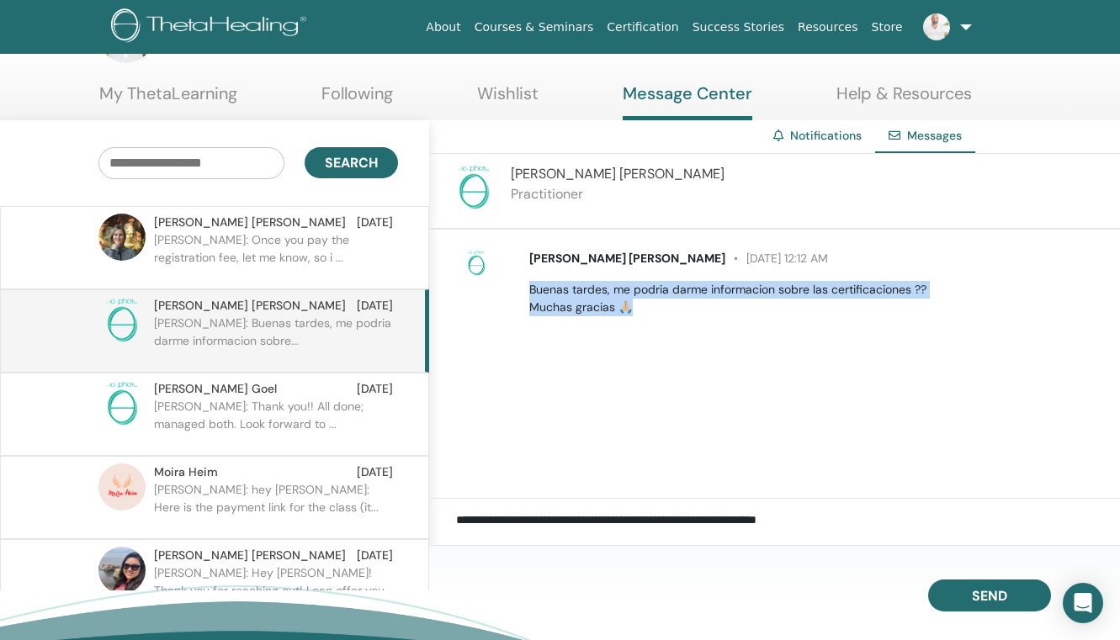
drag, startPoint x: 642, startPoint y: 310, endPoint x: 529, endPoint y: 291, distance: 114.4
click at [529, 291] on div "[PERSON_NAME] [PERSON_NAME] [DATE] 12:12 AM Buenas tardes, me podria darme info…" at bounding box center [814, 283] width 596 height 66
copy p "Buenas tardes, me podria darme informacion sobre las certificaciones ?? Muchas …"
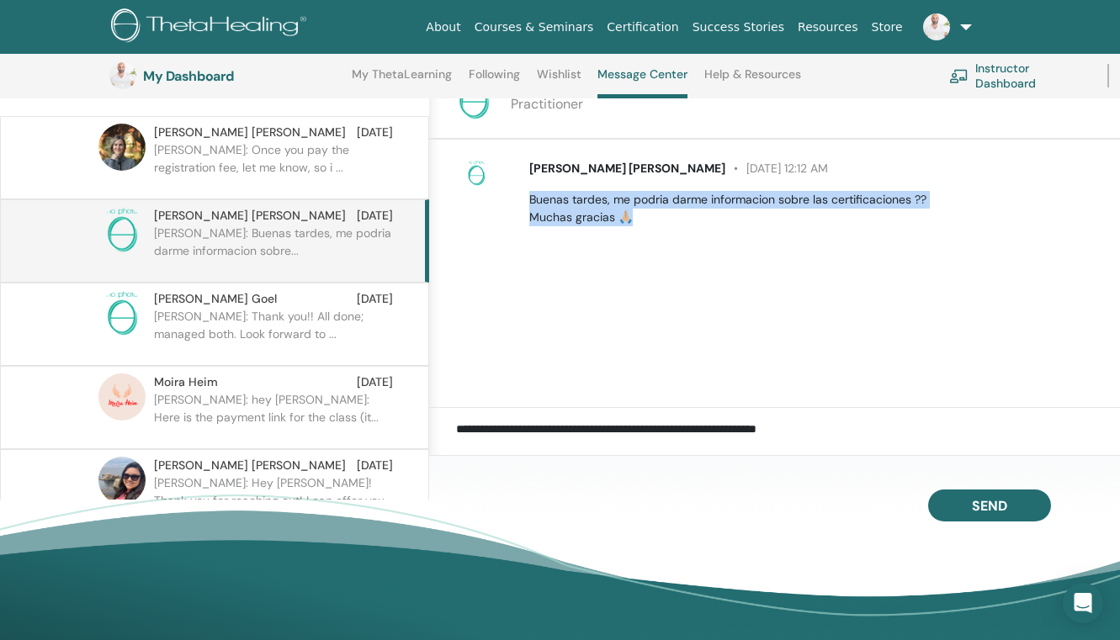
click at [230, 390] on div "[PERSON_NAME] [DATE]" at bounding box center [273, 382] width 239 height 18
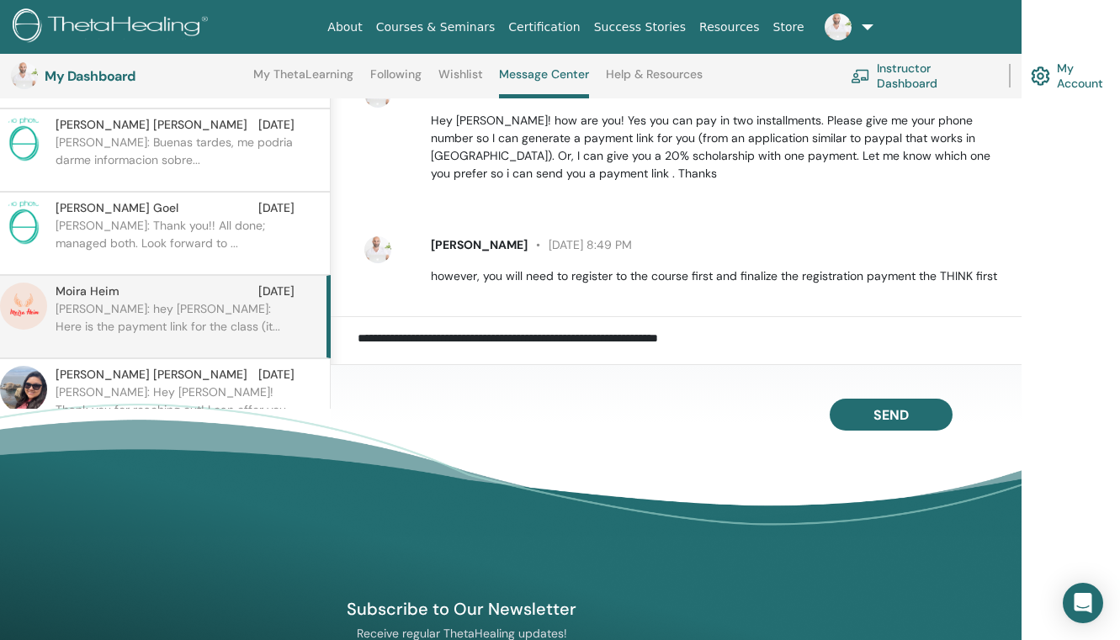
scroll to position [90, 0]
